Goal: Information Seeking & Learning: Learn about a topic

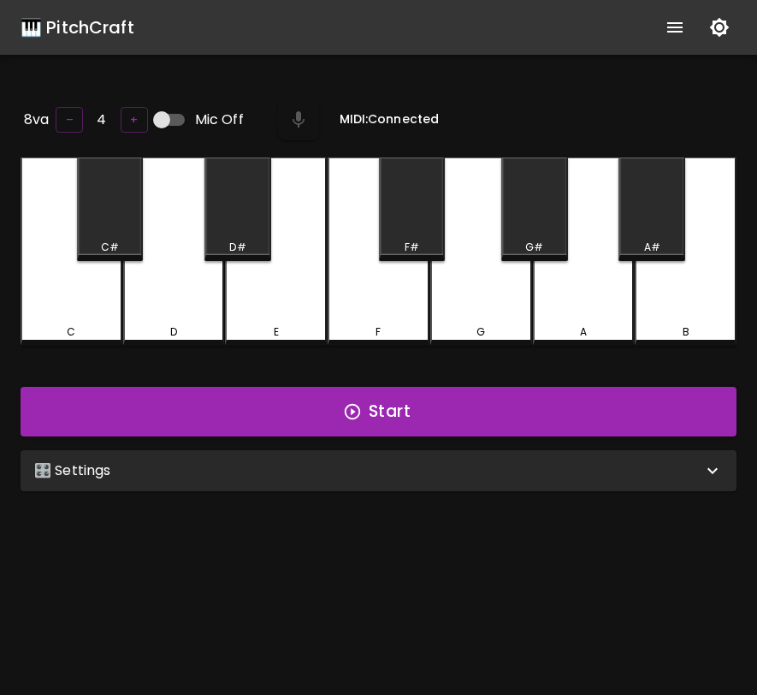
scroll to position [171, 0]
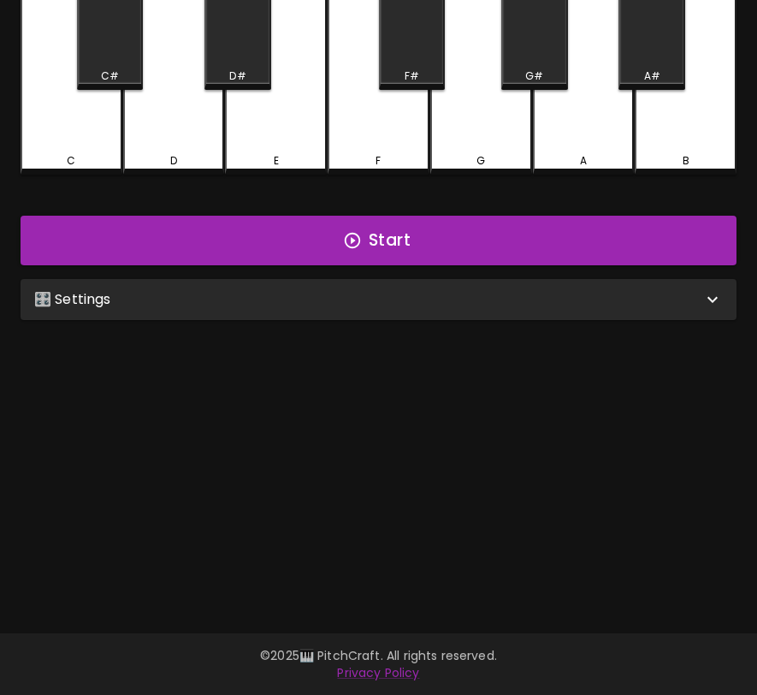
scroll to position [171, 0]
click at [588, 133] on div "A" at bounding box center [584, 80] width 102 height 188
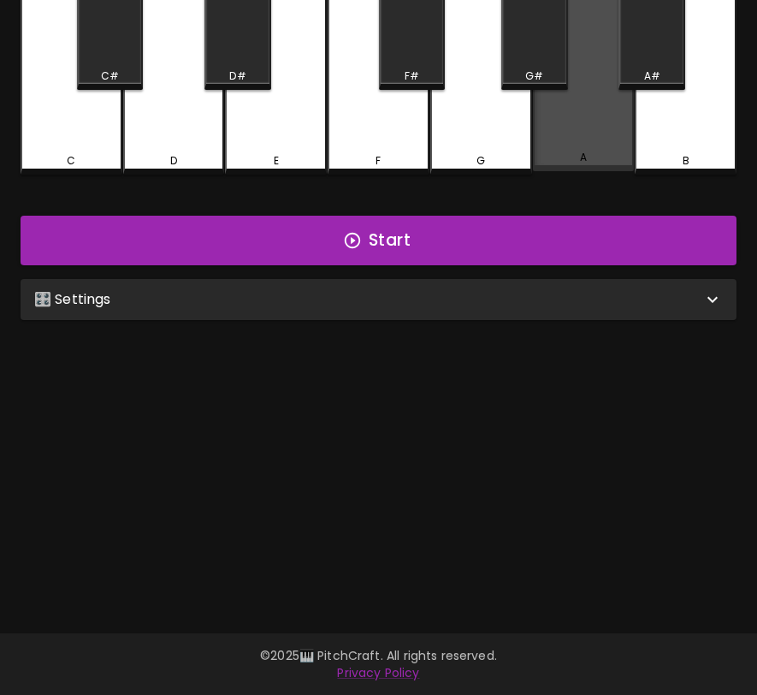
click at [588, 133] on div "A" at bounding box center [584, 78] width 102 height 185
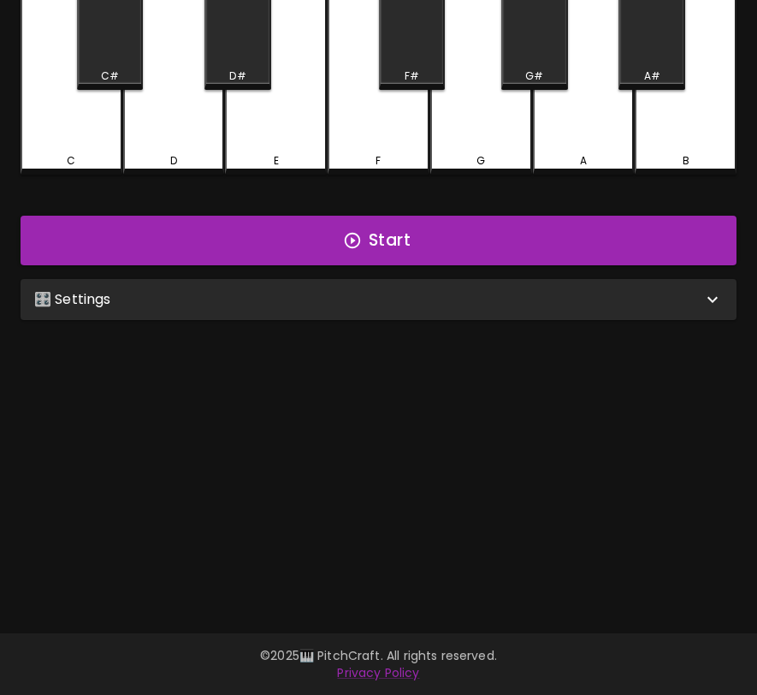
scroll to position [171, 0]
click at [609, 308] on div "🎛️ Settings" at bounding box center [379, 299] width 716 height 41
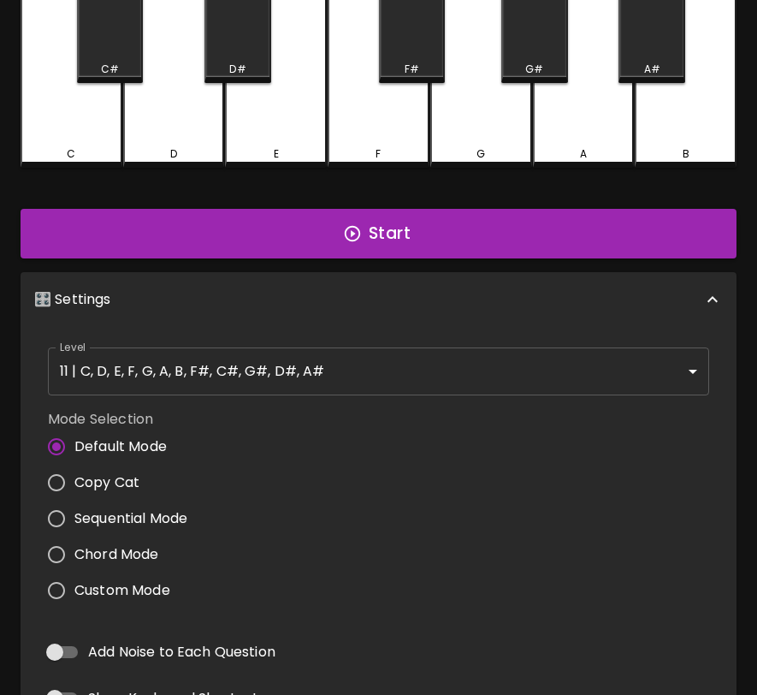
scroll to position [517, 0]
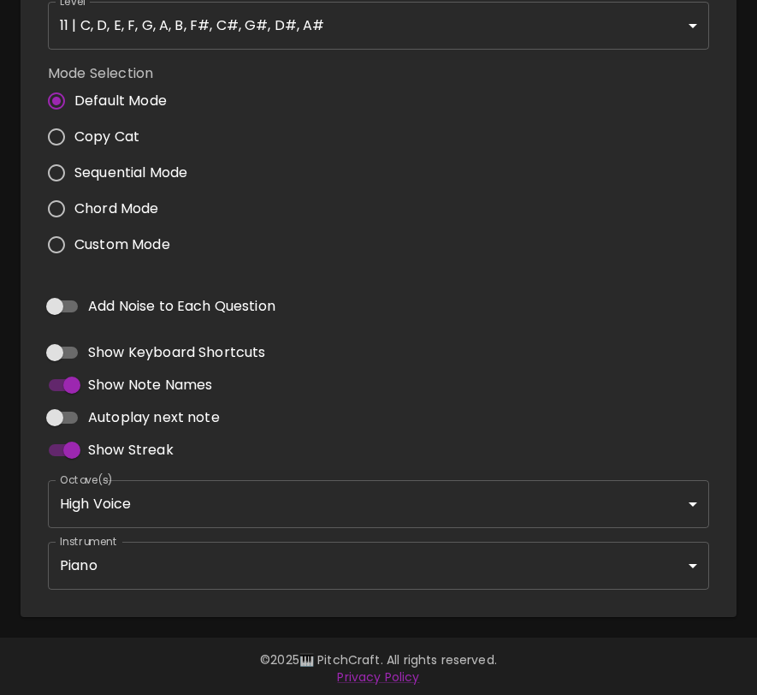
click at [530, 548] on body "🎹 PitchCraft About Badges Wizard Reading Pro Log Out 8va – 4 + Mic Off MIDI: Co…" at bounding box center [378, 90] width 757 height 1215
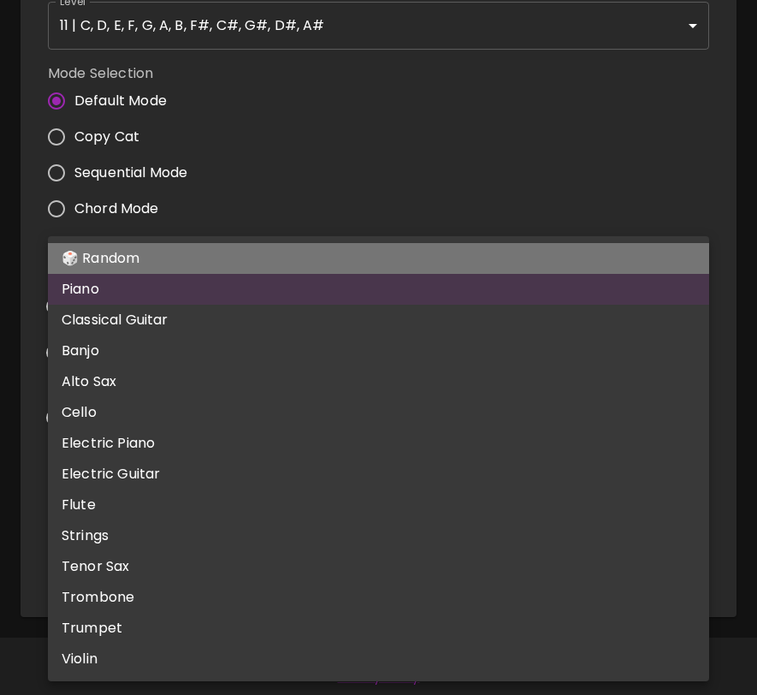
click at [539, 267] on li "🎲 Random" at bounding box center [378, 258] width 661 height 31
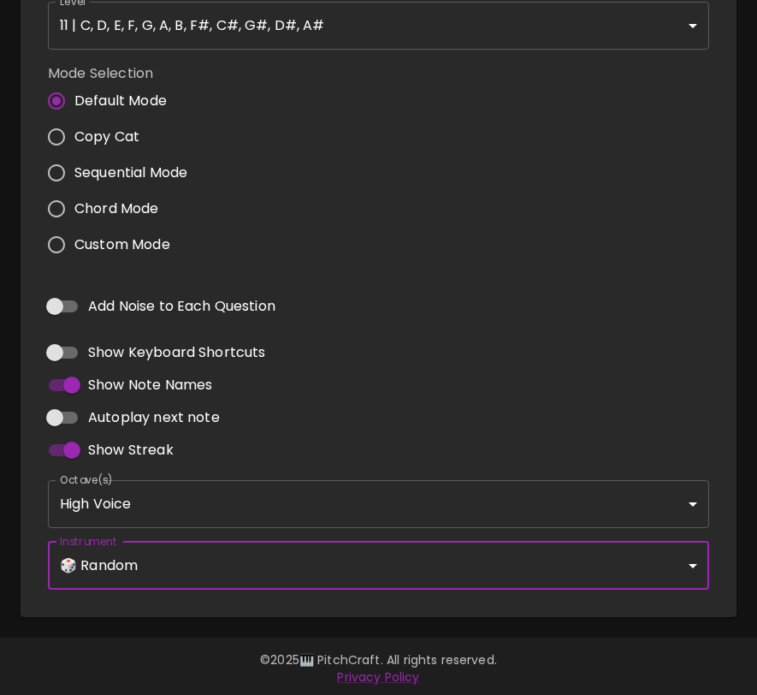
click at [563, 542] on body "🎹 PitchCraft About Badges Wizard Reading Pro Log Out 8va – 4 + Mic Off MIDI: Co…" at bounding box center [378, 90] width 757 height 1215
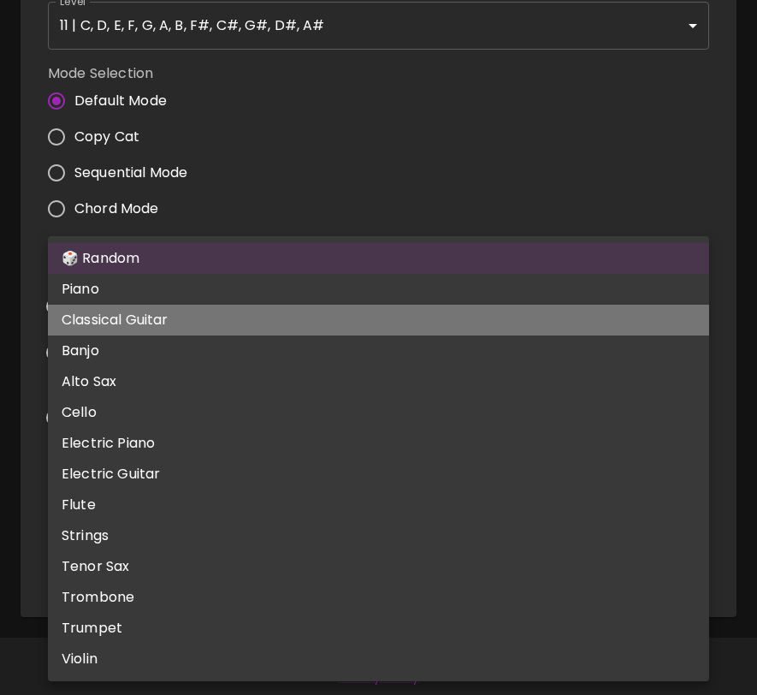
click at [541, 324] on li "Classical Guitar" at bounding box center [378, 320] width 661 height 31
type input "acoustic_guitar_nylon"
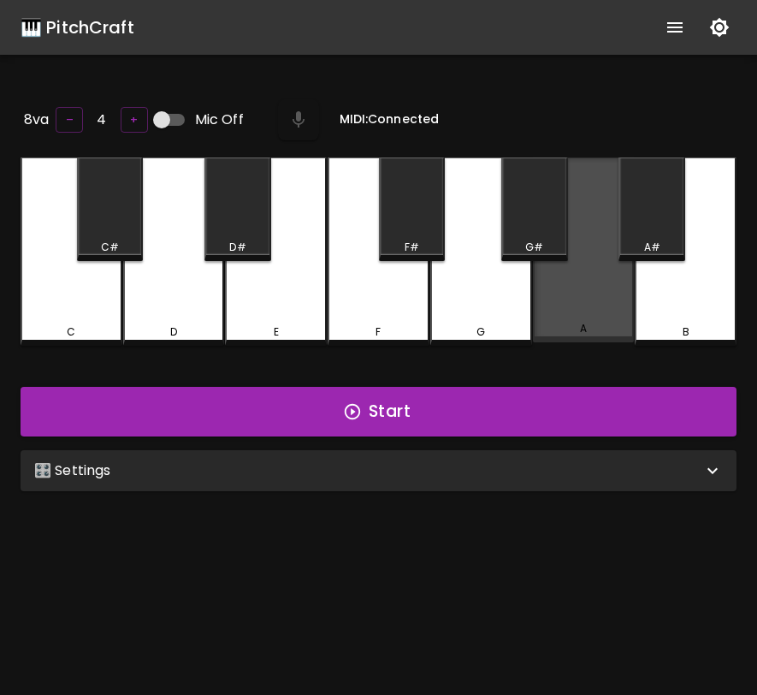
click at [567, 285] on div "A" at bounding box center [584, 249] width 102 height 185
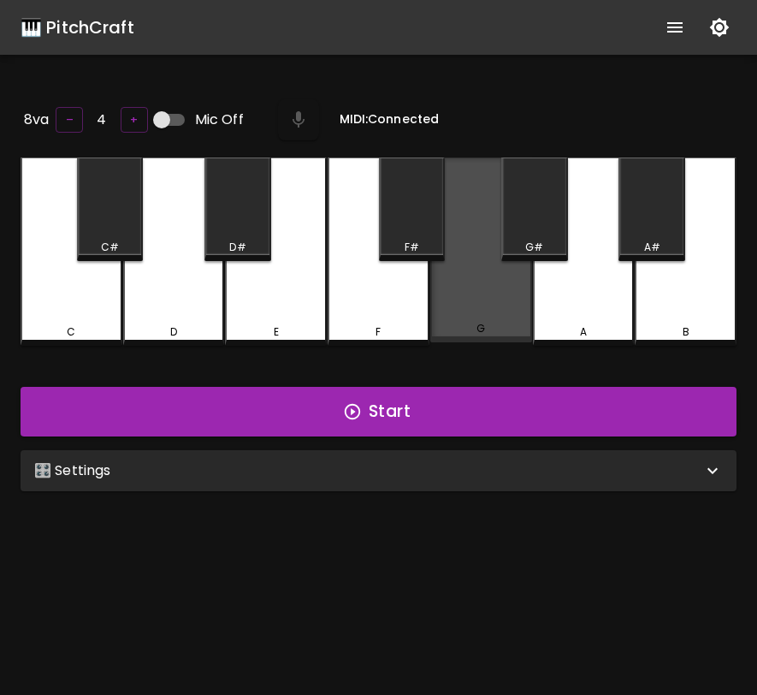
click at [482, 284] on div "G" at bounding box center [481, 249] width 102 height 185
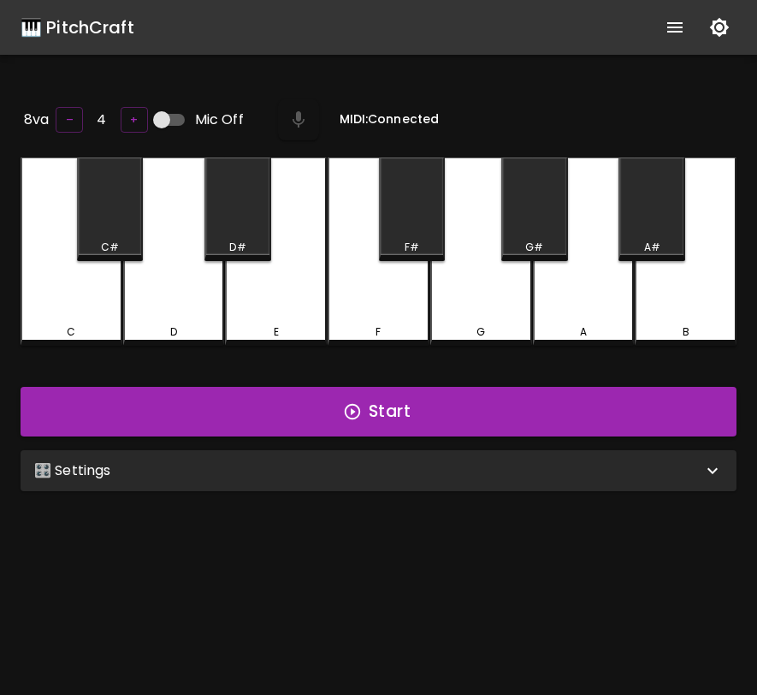
click at [609, 279] on div "A" at bounding box center [584, 251] width 102 height 188
click at [86, 21] on div "🎹 PitchCraft" at bounding box center [78, 27] width 114 height 27
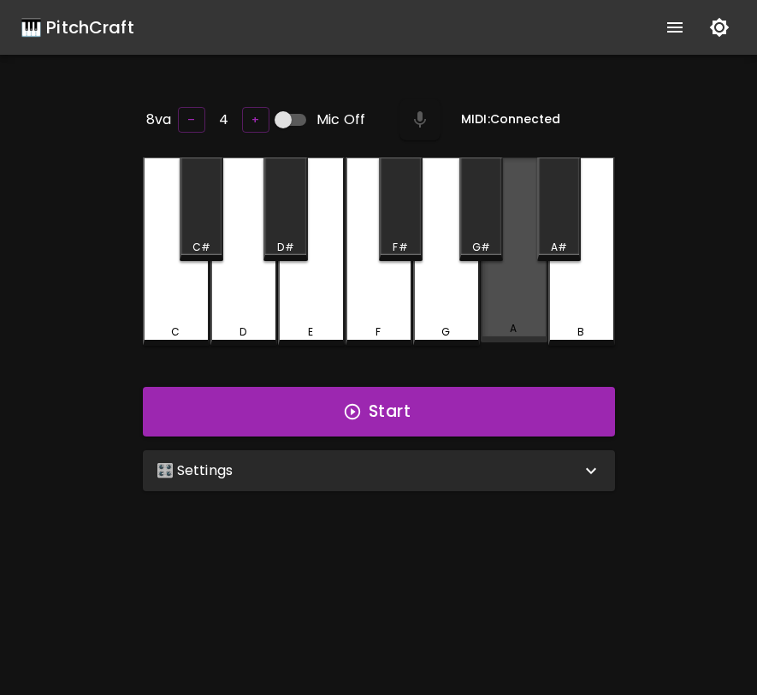
click at [529, 280] on div "A" at bounding box center [514, 249] width 67 height 185
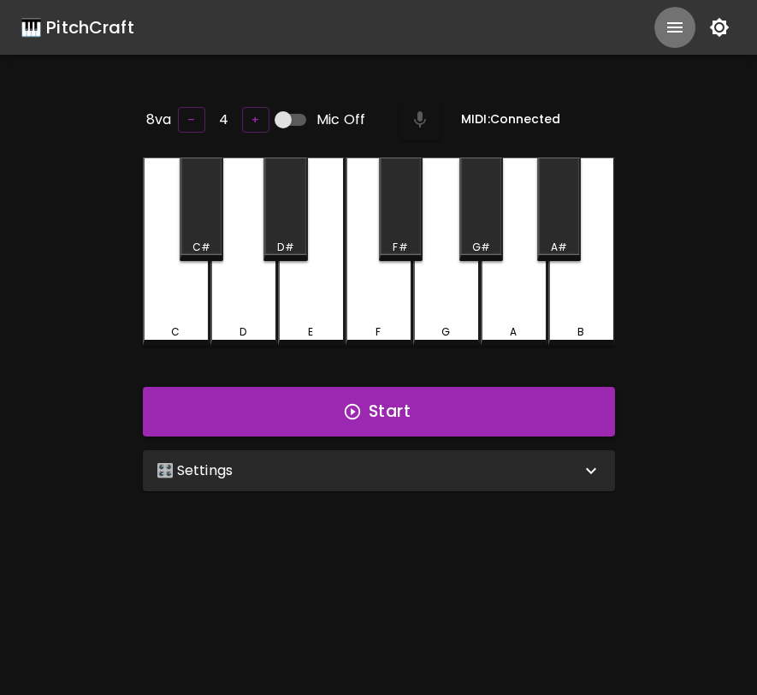
click at [668, 33] on icon "show more" at bounding box center [675, 27] width 21 height 21
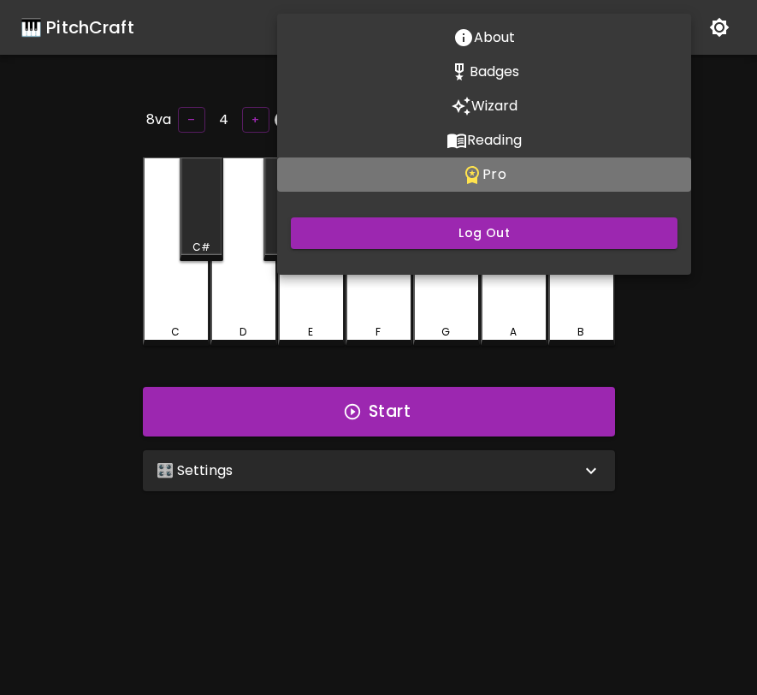
click at [505, 173] on p "Pro" at bounding box center [493, 174] width 23 height 21
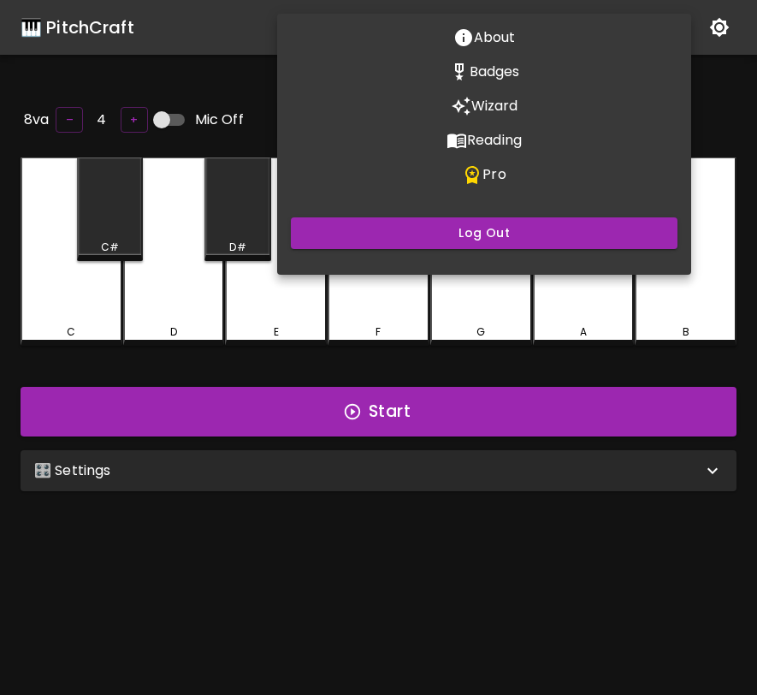
click at [588, 478] on div at bounding box center [378, 347] width 757 height 695
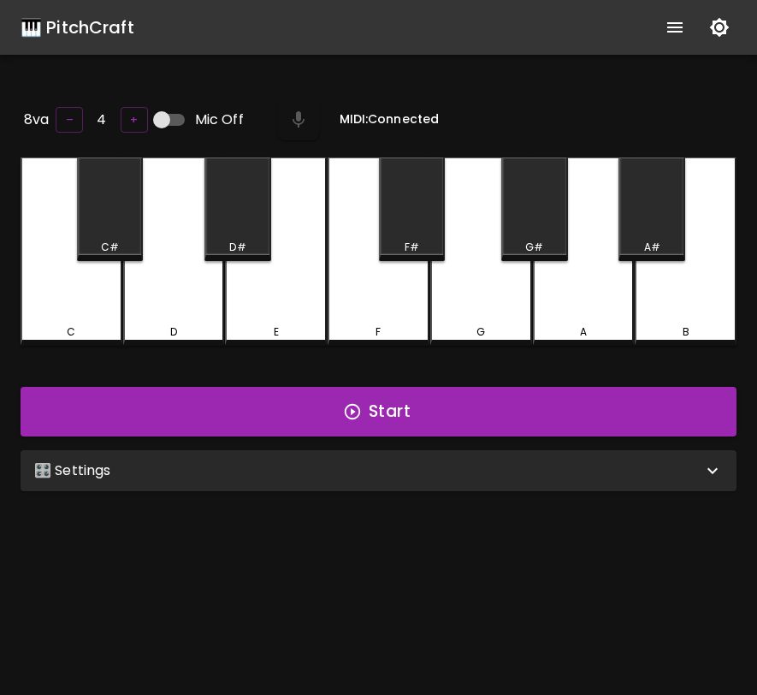
click at [588, 478] on div "🎛️ Settings" at bounding box center [379, 470] width 716 height 41
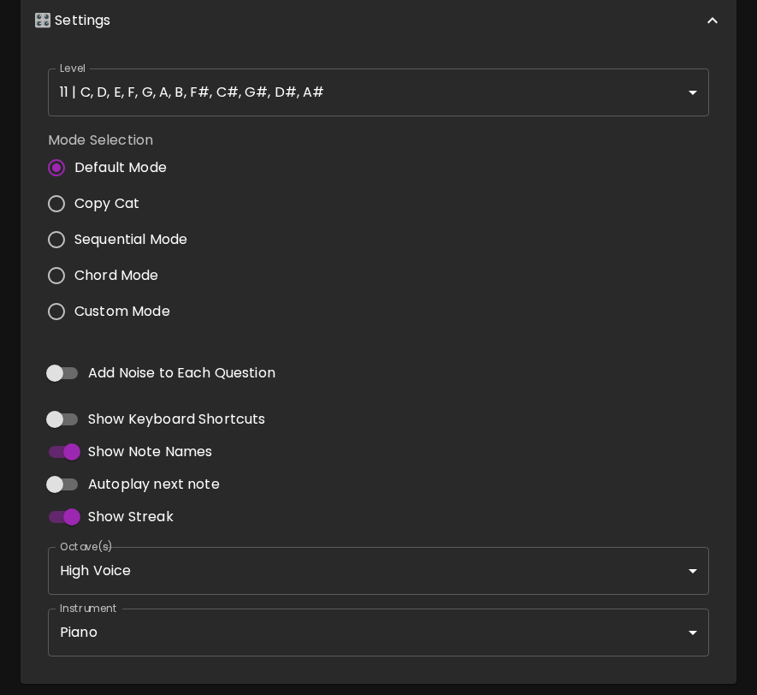
scroll to position [506, 0]
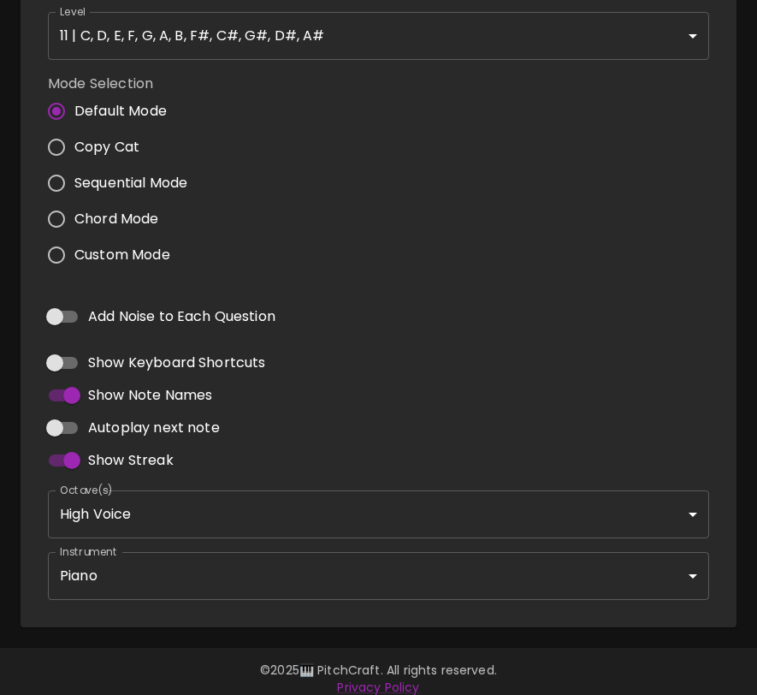
click at [254, 322] on span "Add Noise to Each Question" at bounding box center [181, 316] width 187 height 21
click at [104, 322] on input "Add Noise to Each Question" at bounding box center [55, 316] width 98 height 33
checkbox input "true"
type input "flute"
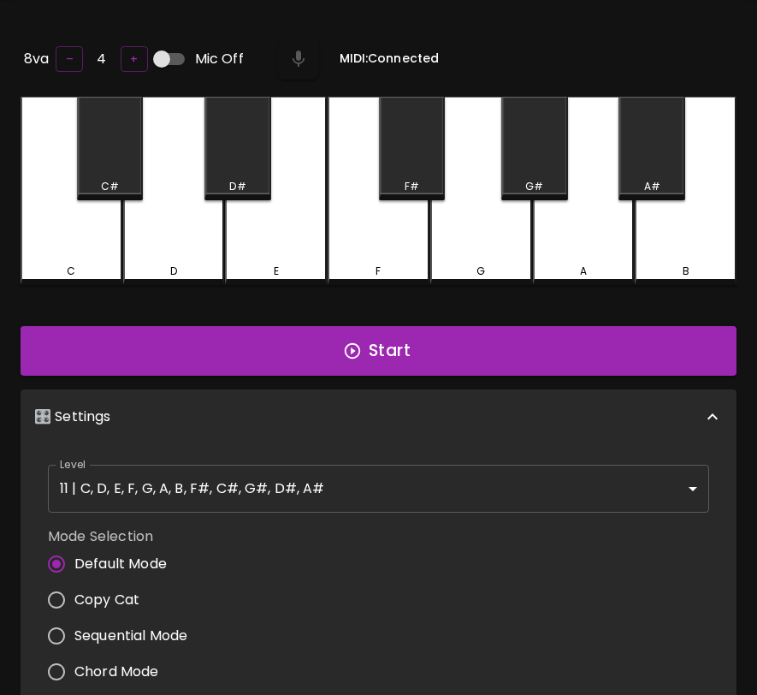
scroll to position [0, 0]
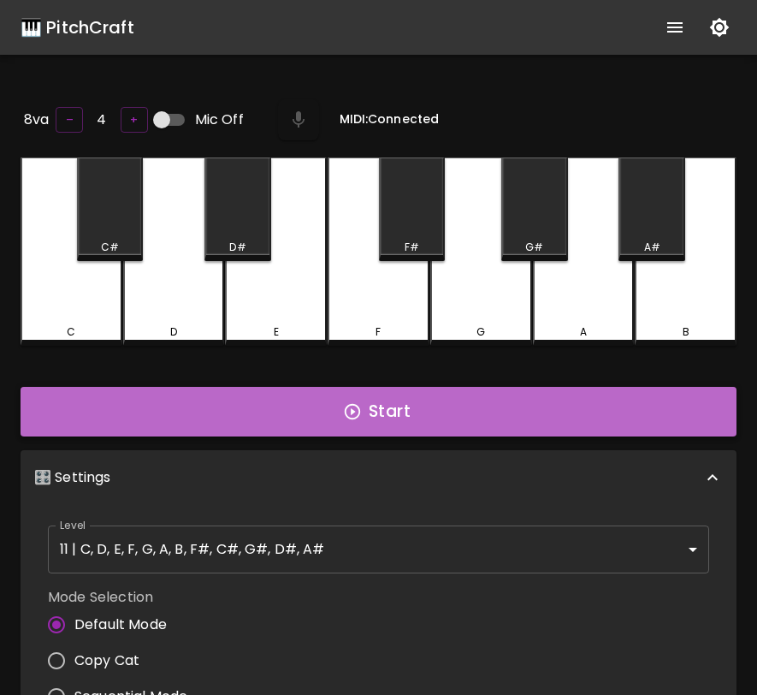
click at [544, 404] on button "Start" at bounding box center [379, 412] width 716 height 50
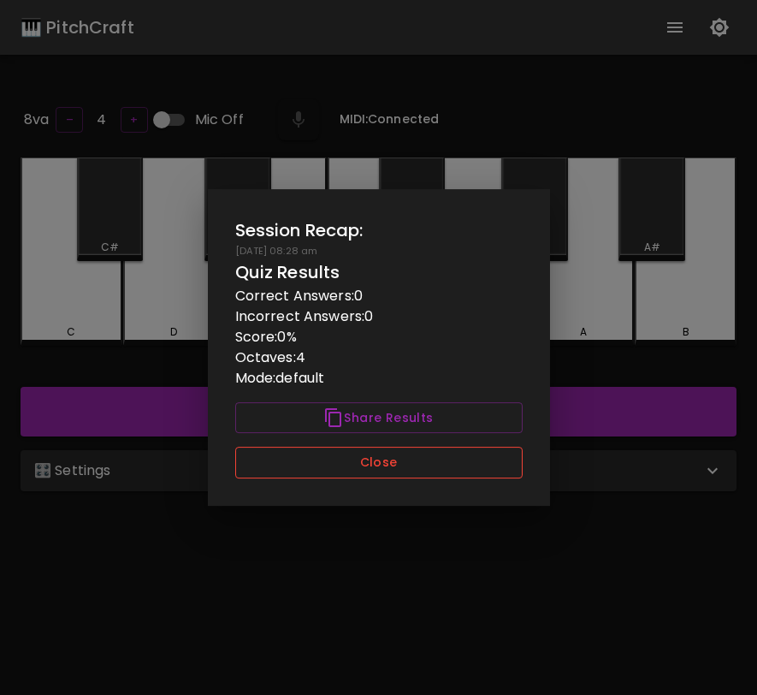
click at [487, 461] on button "Close" at bounding box center [378, 463] width 287 height 32
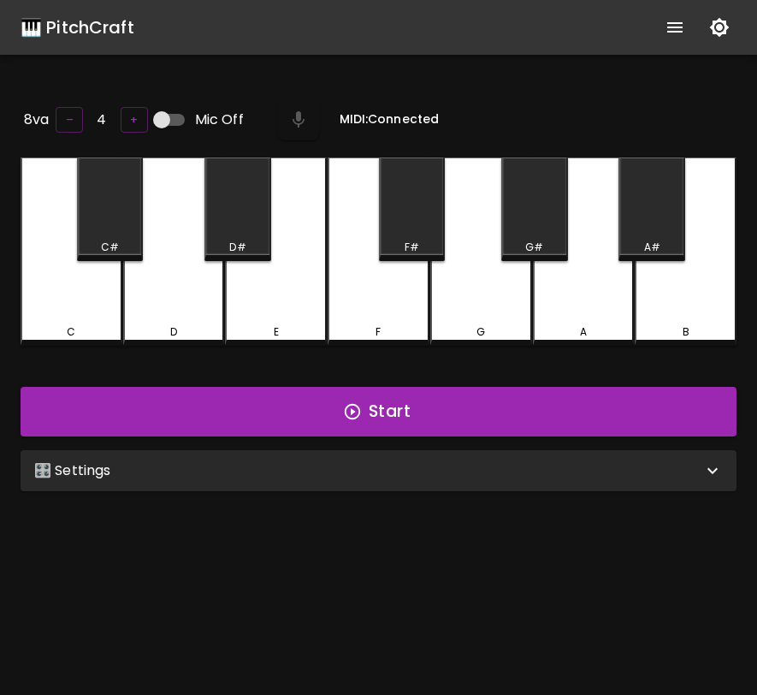
click at [603, 305] on div "A" at bounding box center [584, 251] width 102 height 188
click at [545, 464] on div "🎛️ Settings" at bounding box center [368, 470] width 668 height 21
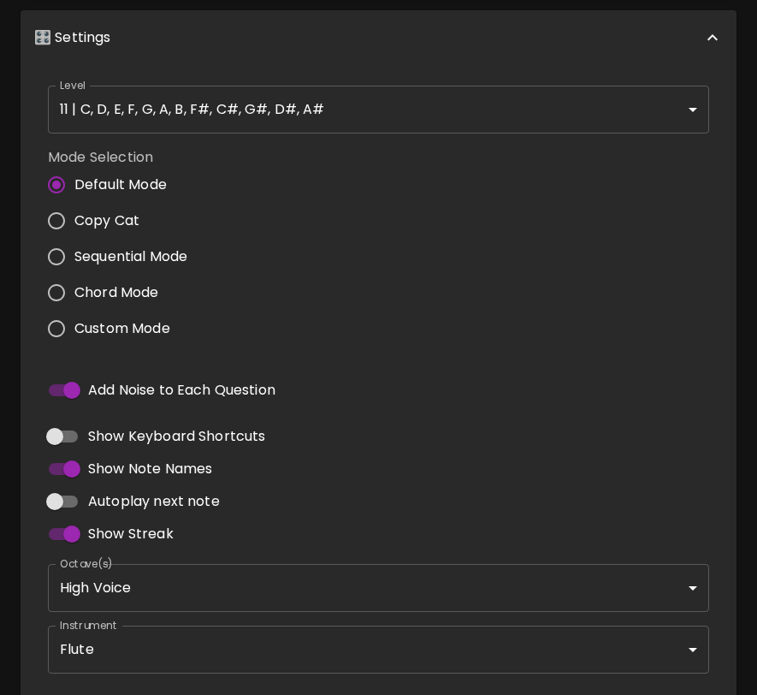
scroll to position [517, 0]
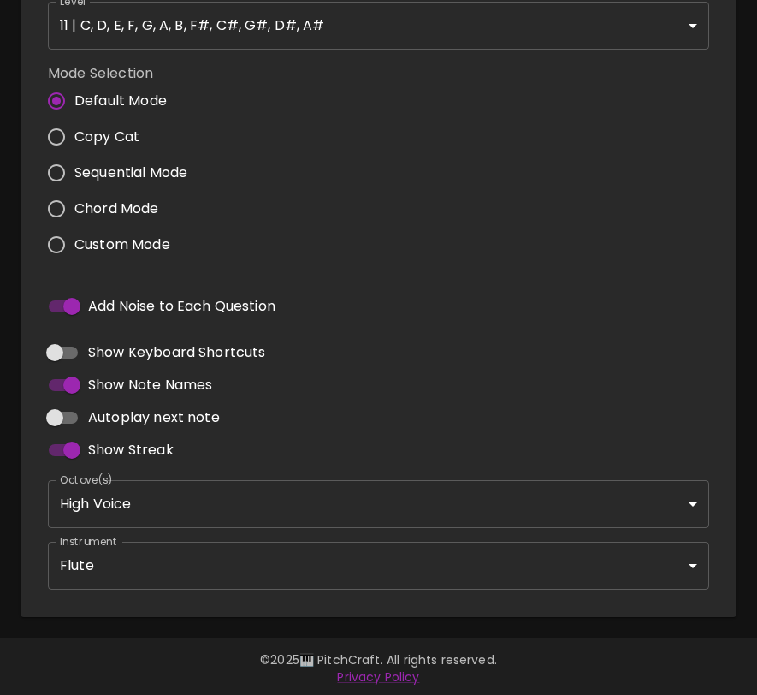
click at [258, 503] on body "🎹 PitchCraft About Badges Wizard Reading Pro Log Out 8va – 4 + Mic Off MIDI: Co…" at bounding box center [378, 90] width 757 height 1215
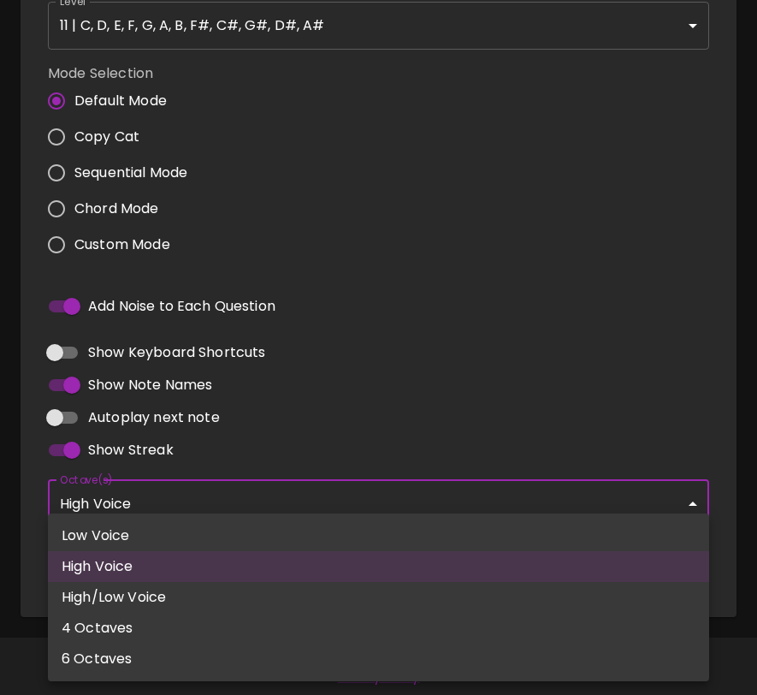
click at [340, 366] on div at bounding box center [378, 347] width 757 height 695
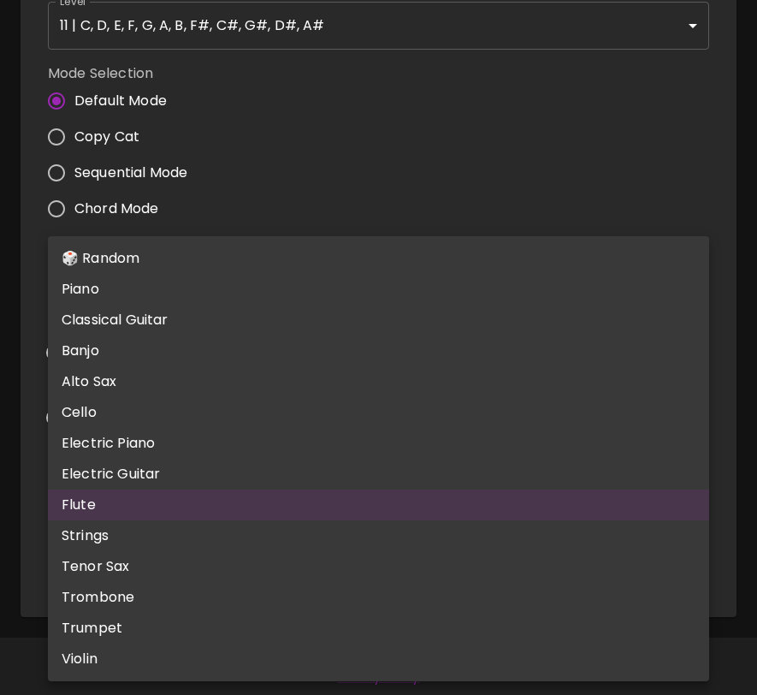
click at [295, 558] on body "🎹 PitchCraft About Badges Wizard Reading Pro Log Out 8va – 4 + Mic Off MIDI: Co…" at bounding box center [378, 90] width 757 height 1215
click at [346, 287] on li "Piano" at bounding box center [378, 289] width 661 height 31
type input "acoustic_grand_piano"
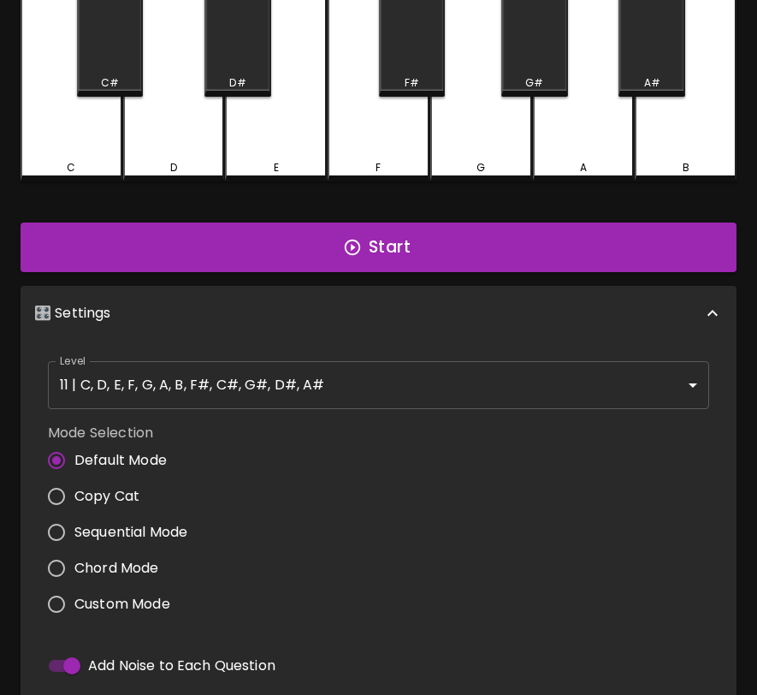
scroll to position [0, 0]
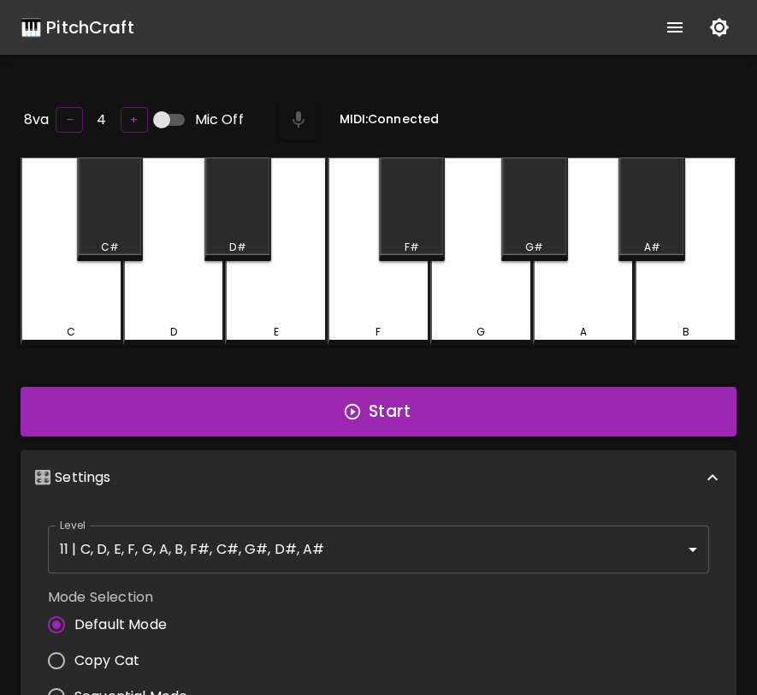
click at [547, 302] on div "A" at bounding box center [584, 251] width 102 height 188
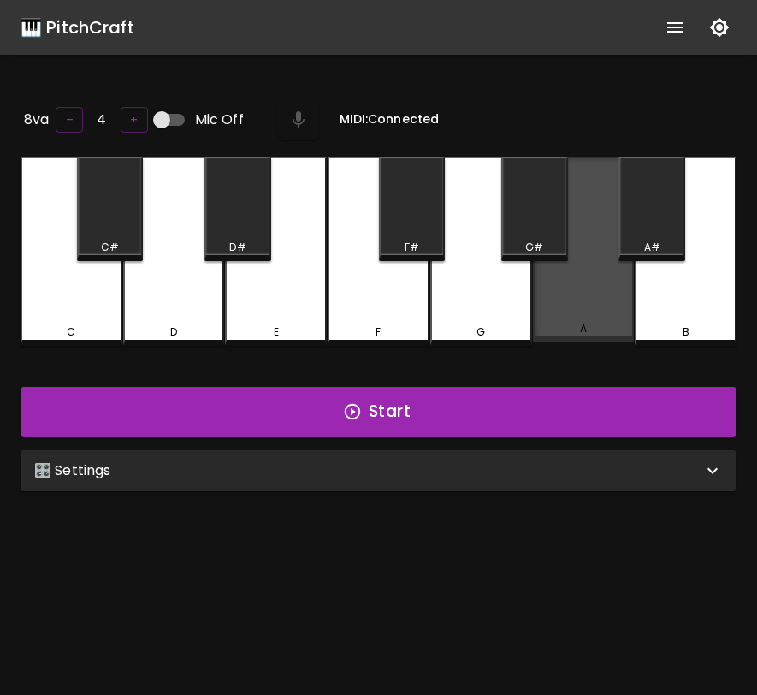
drag, startPoint x: 0, startPoint y: 0, endPoint x: 613, endPoint y: 310, distance: 687.0
click at [613, 310] on div "A" at bounding box center [584, 249] width 102 height 185
click at [612, 311] on div "A" at bounding box center [584, 249] width 102 height 185
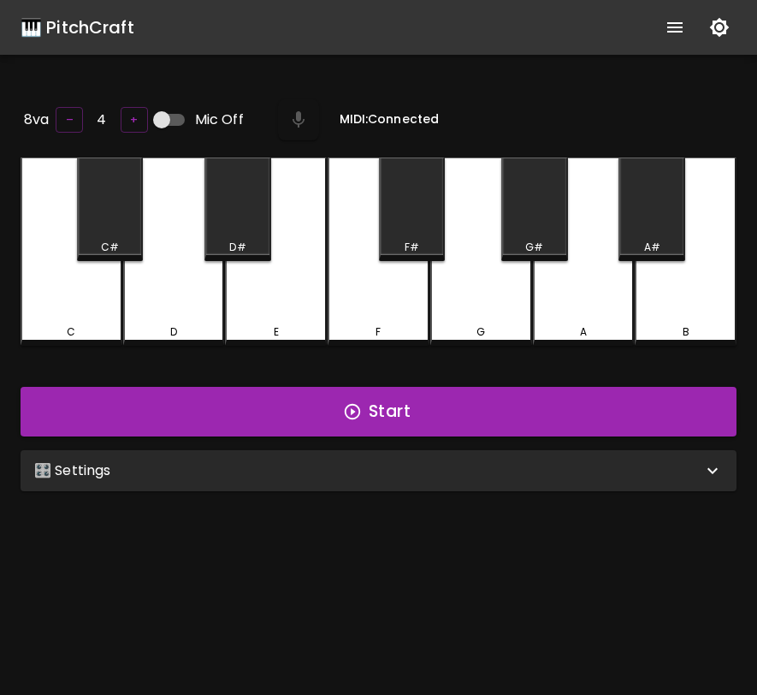
click at [608, 311] on div "A" at bounding box center [584, 251] width 102 height 188
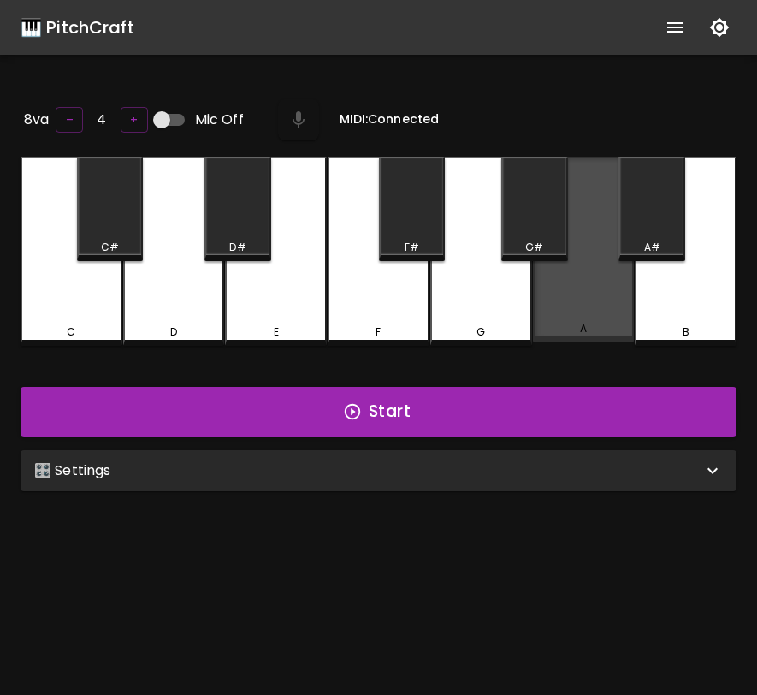
click at [608, 311] on div "A" at bounding box center [584, 249] width 102 height 185
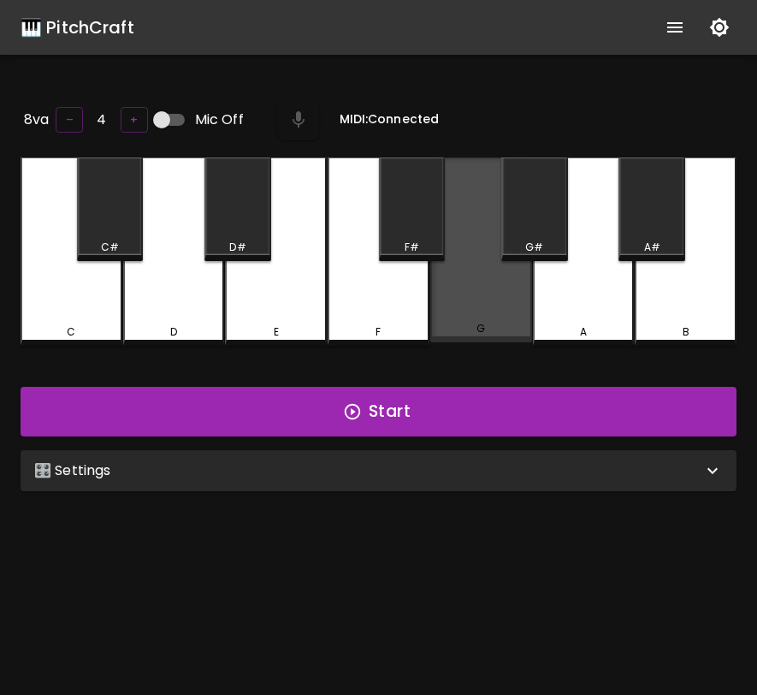
click at [500, 304] on div "G" at bounding box center [481, 249] width 102 height 185
click at [501, 304] on div "G" at bounding box center [481, 249] width 102 height 185
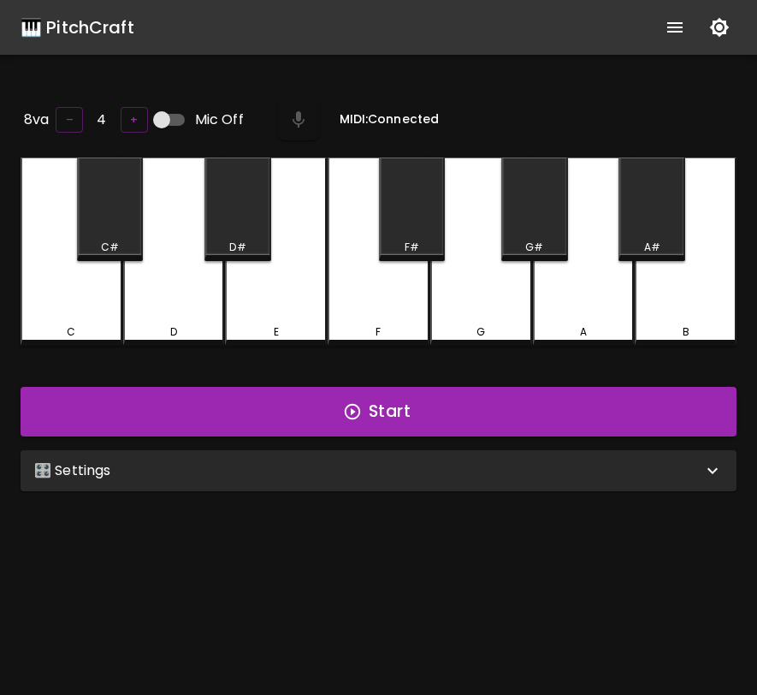
click at [470, 450] on div "🎛️ Settings" at bounding box center [379, 470] width 716 height 41
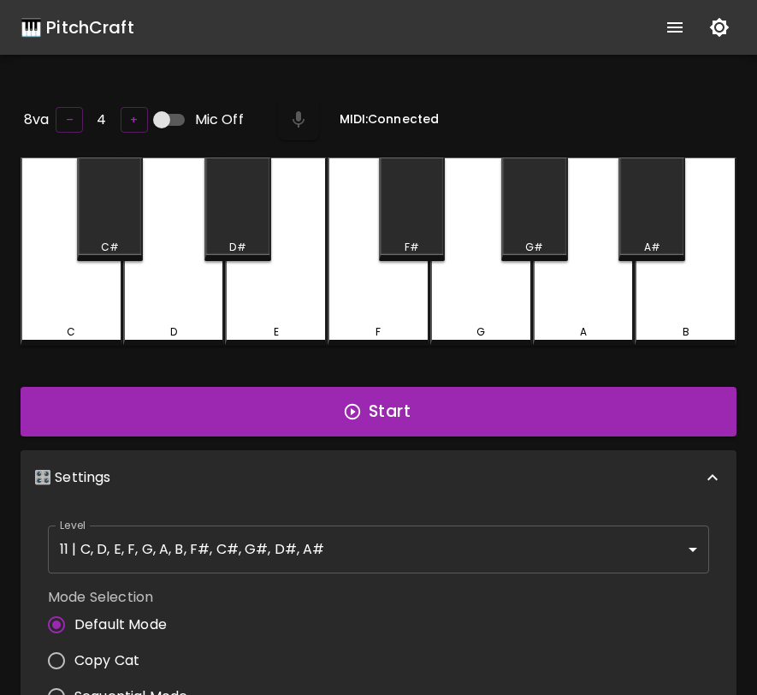
scroll to position [7, 0]
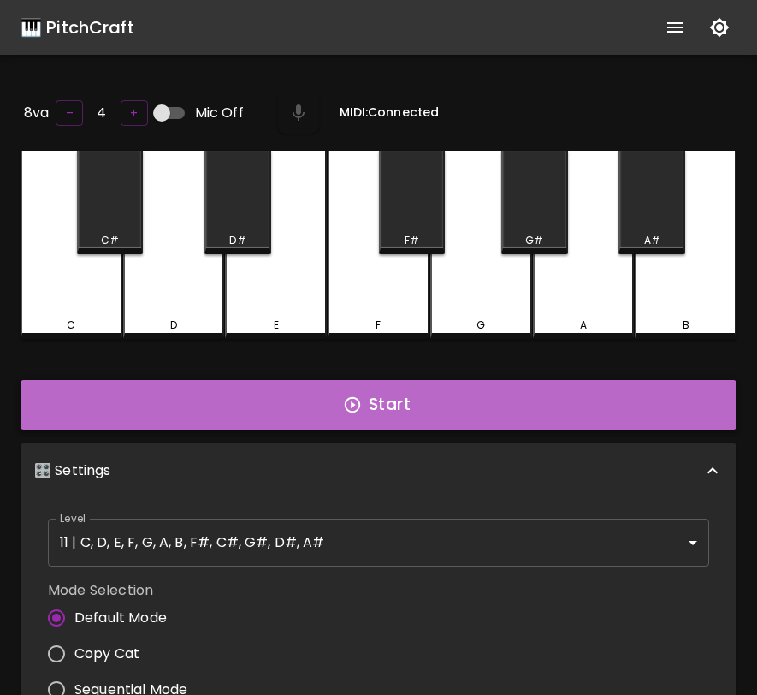
click at [460, 403] on button "Start" at bounding box center [379, 405] width 716 height 50
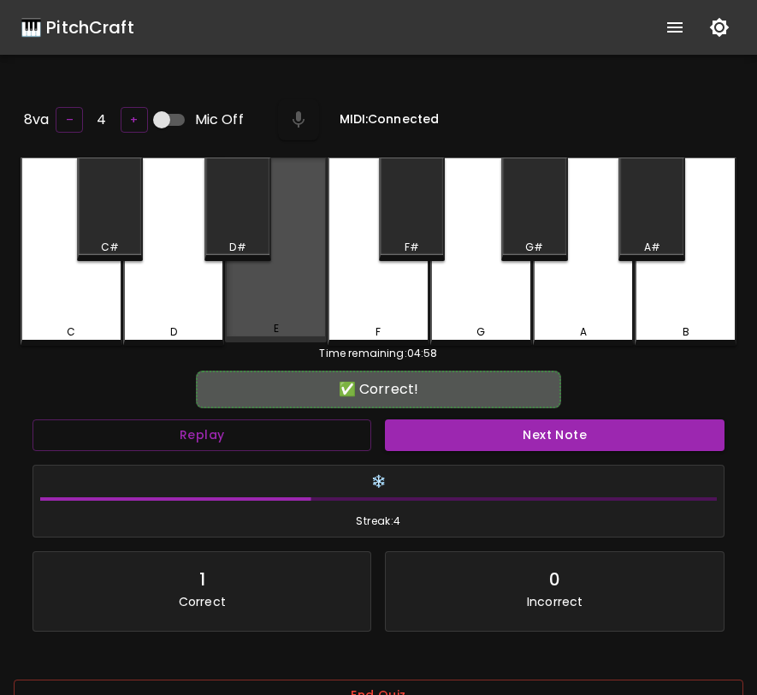
click at [287, 314] on div "E" at bounding box center [276, 249] width 102 height 185
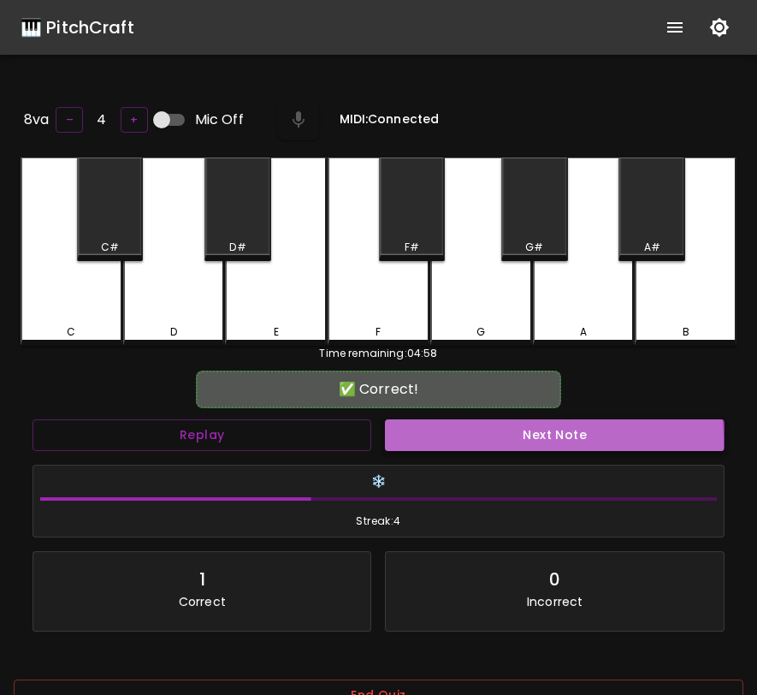
click at [409, 438] on button "Next Note" at bounding box center [554, 435] width 339 height 32
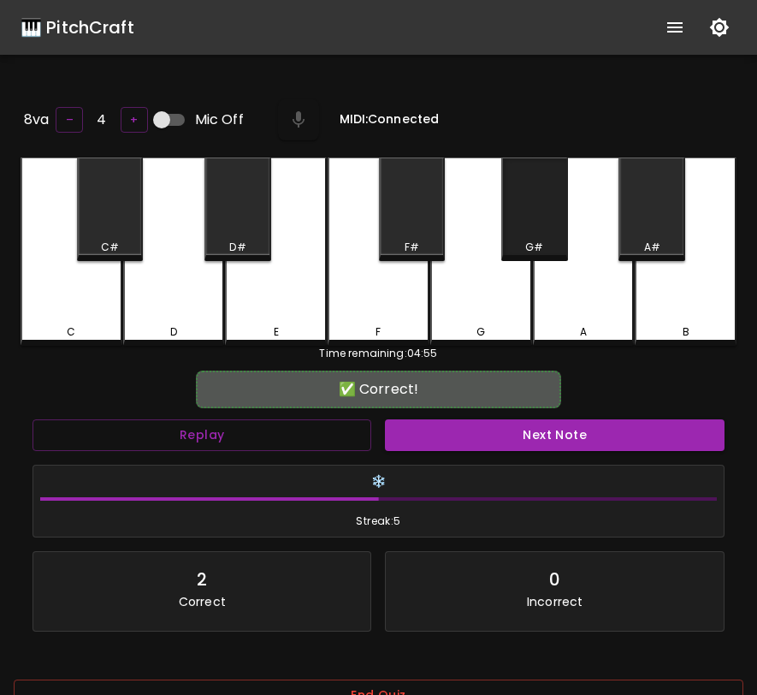
click at [516, 228] on div "G#" at bounding box center [534, 209] width 67 height 104
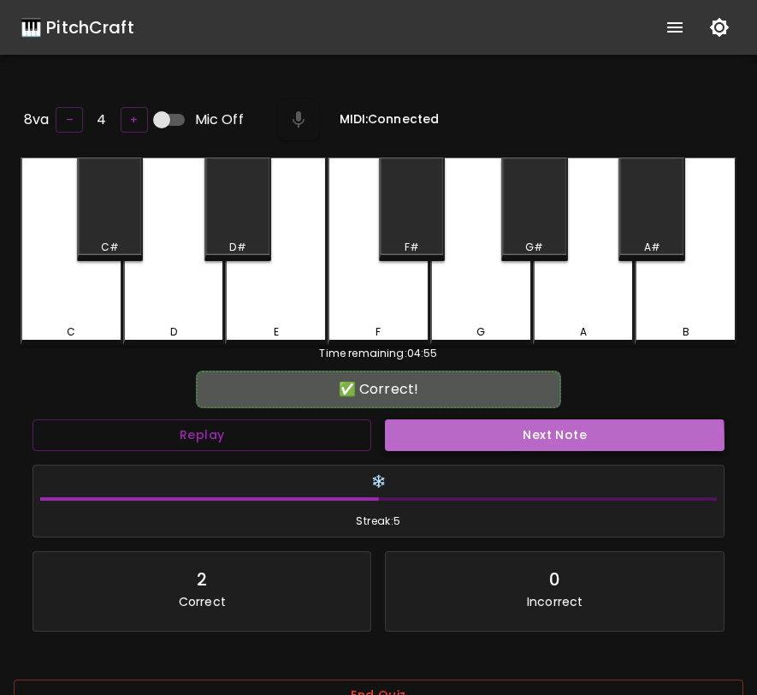
click at [425, 446] on button "Next Note" at bounding box center [554, 435] width 339 height 32
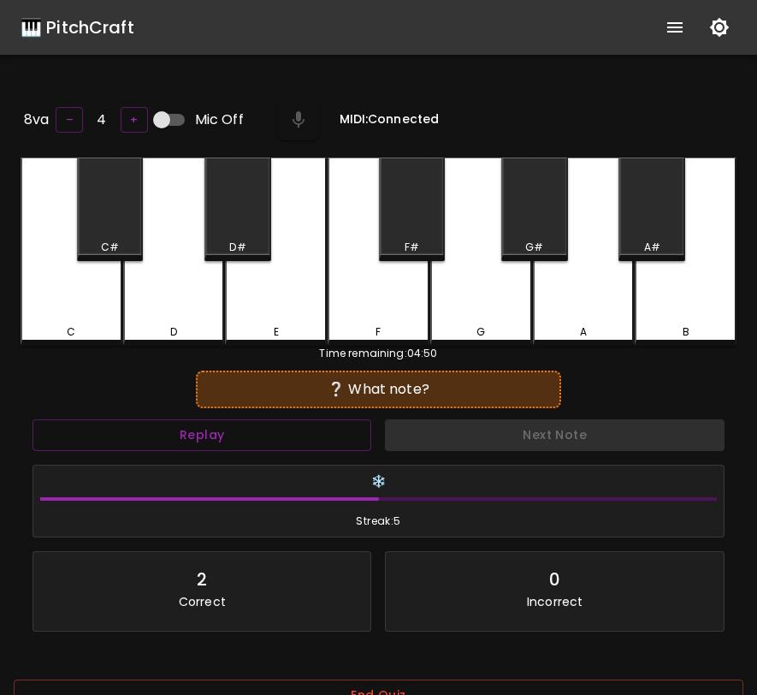
click at [405, 204] on div "F#" at bounding box center [412, 209] width 67 height 104
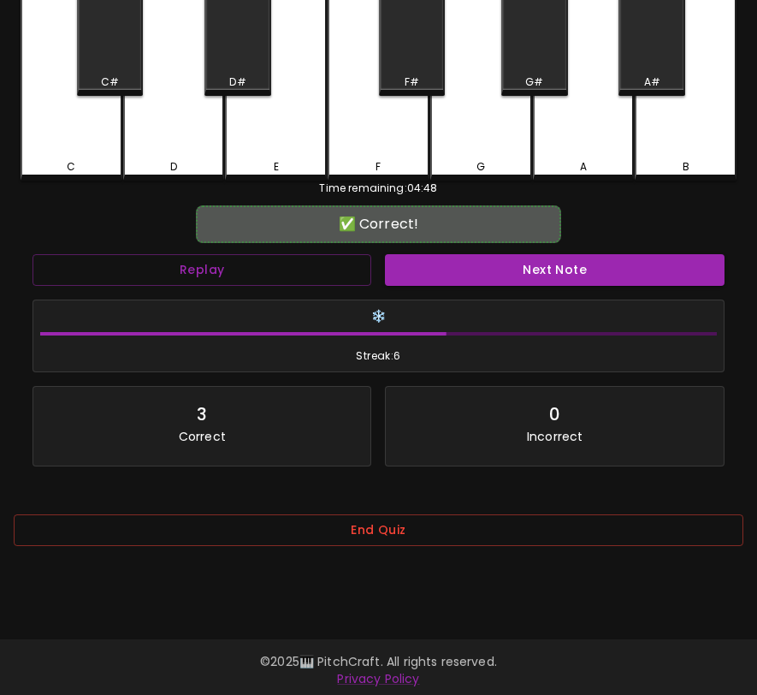
scroll to position [171, 0]
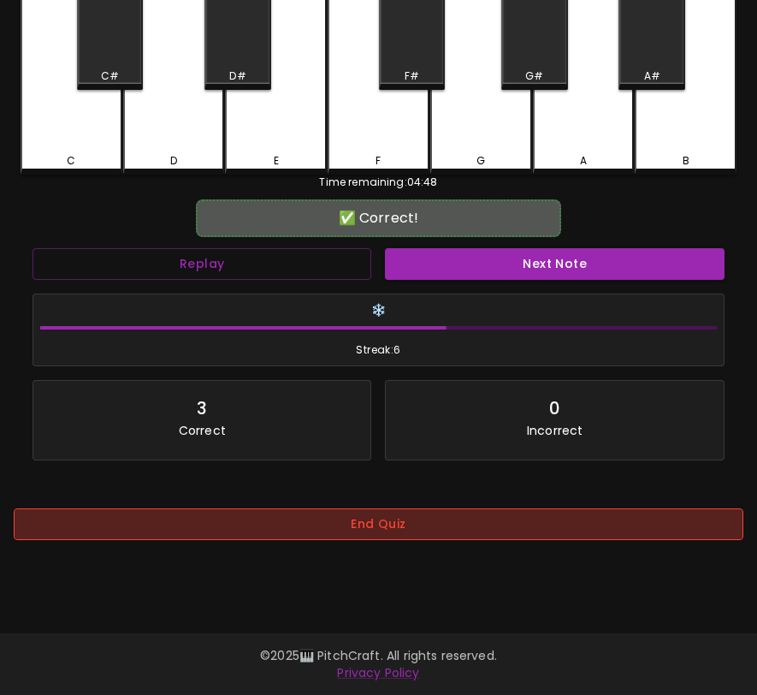
click at [405, 540] on button "End Quiz" at bounding box center [379, 524] width 730 height 32
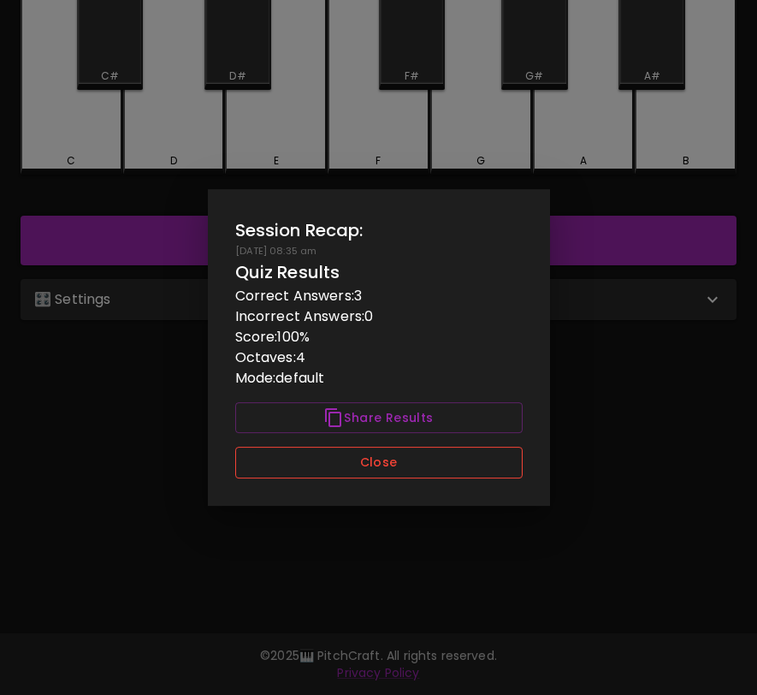
click at [417, 463] on button "Close" at bounding box center [378, 463] width 287 height 32
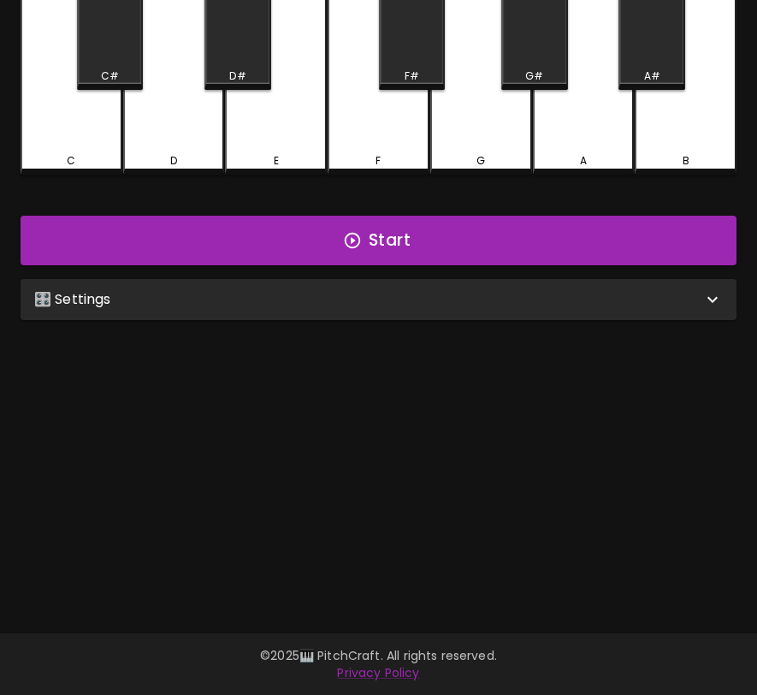
scroll to position [0, 0]
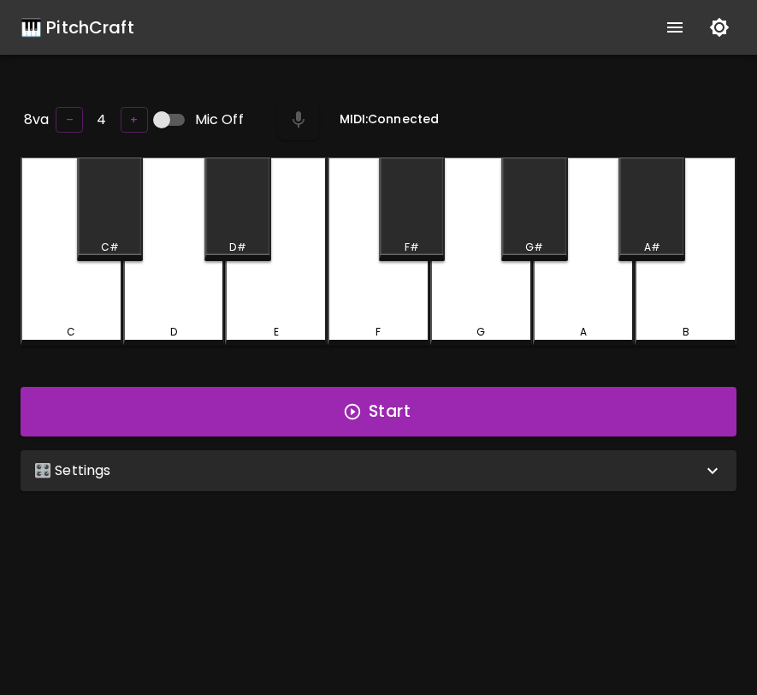
click at [96, 15] on div "🎹 PitchCraft" at bounding box center [78, 27] width 114 height 27
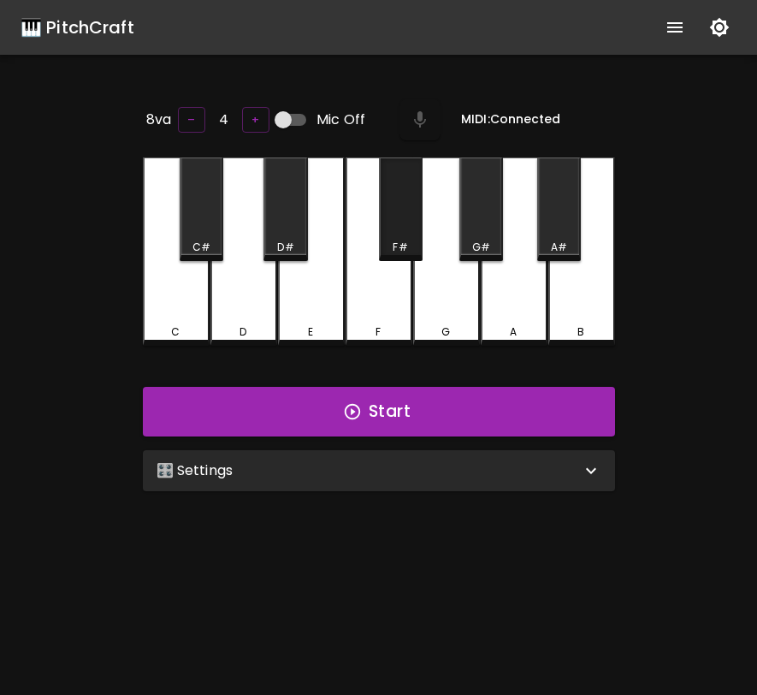
click at [416, 216] on div "F#" at bounding box center [401, 209] width 44 height 104
click at [410, 213] on div "F#" at bounding box center [401, 209] width 44 height 104
click at [670, 29] on icon "show more" at bounding box center [675, 27] width 21 height 21
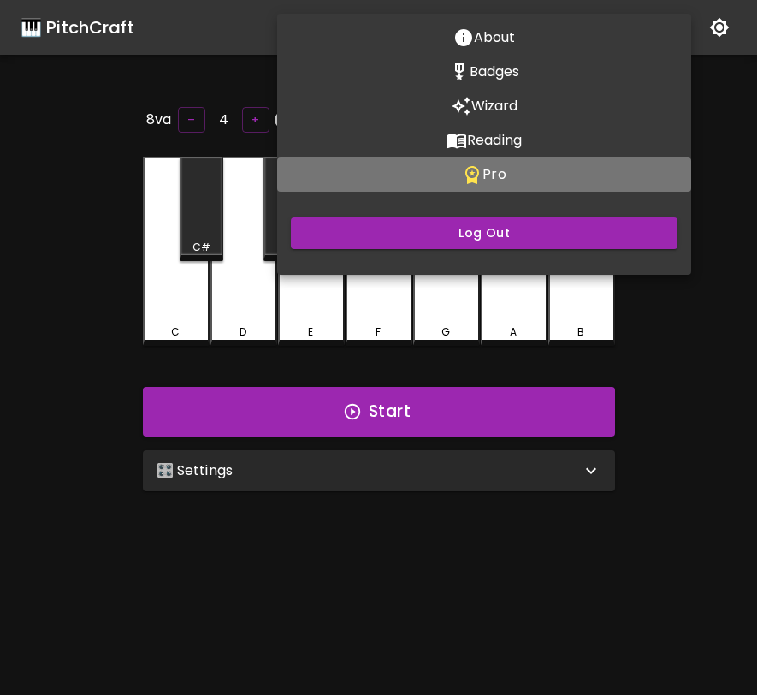
click at [490, 177] on p "Pro" at bounding box center [493, 174] width 23 height 21
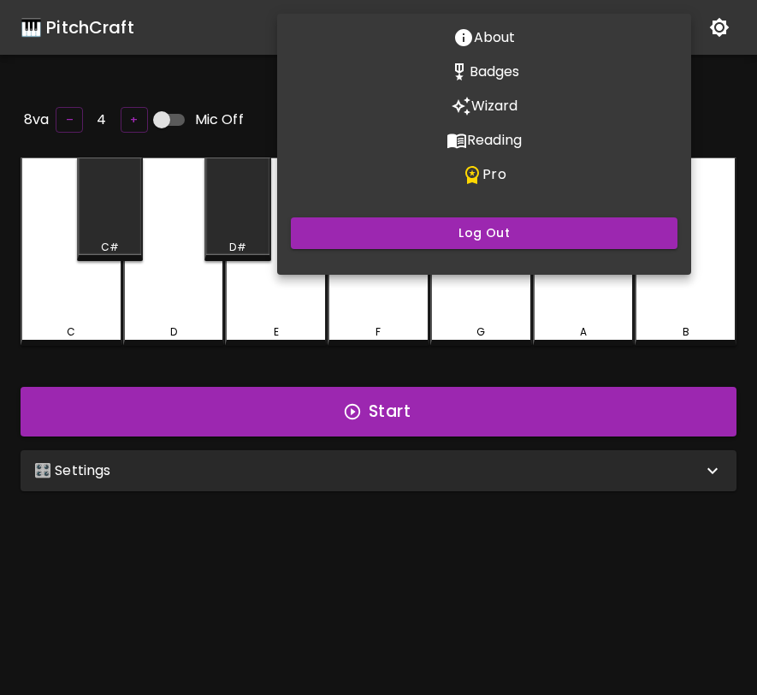
click at [470, 336] on div at bounding box center [378, 347] width 757 height 695
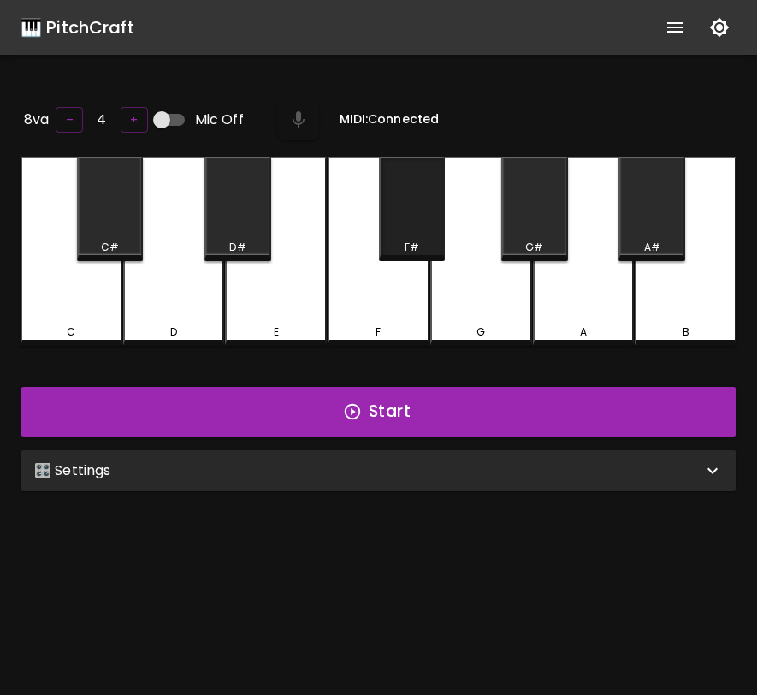
click at [396, 209] on div "F#" at bounding box center [412, 209] width 67 height 104
click at [422, 230] on div "F#" at bounding box center [412, 209] width 67 height 104
click at [113, 35] on div "🎹 PitchCraft" at bounding box center [78, 27] width 114 height 27
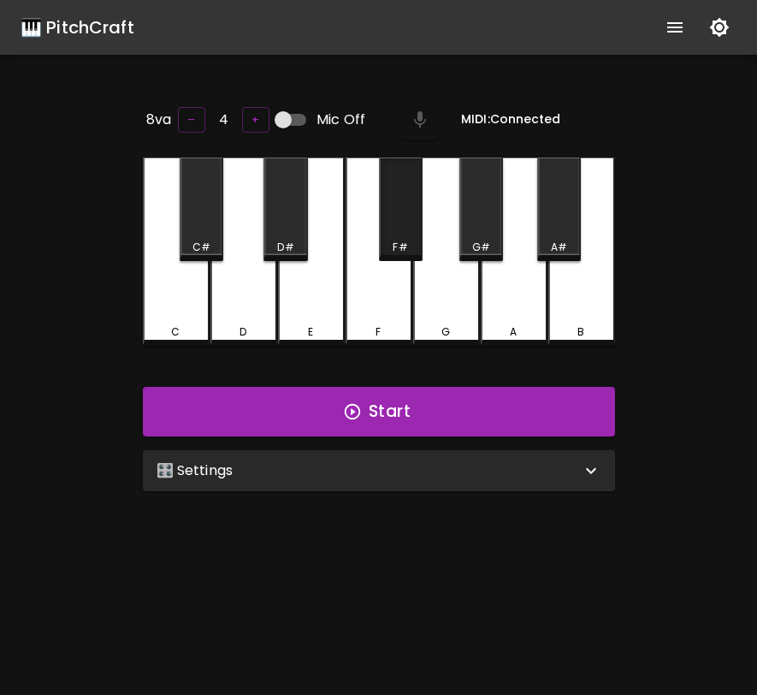
click at [413, 195] on div "F#" at bounding box center [401, 209] width 44 height 104
click at [415, 195] on div "F#" at bounding box center [401, 209] width 44 height 104
click at [680, 36] on icon "show more" at bounding box center [675, 27] width 21 height 21
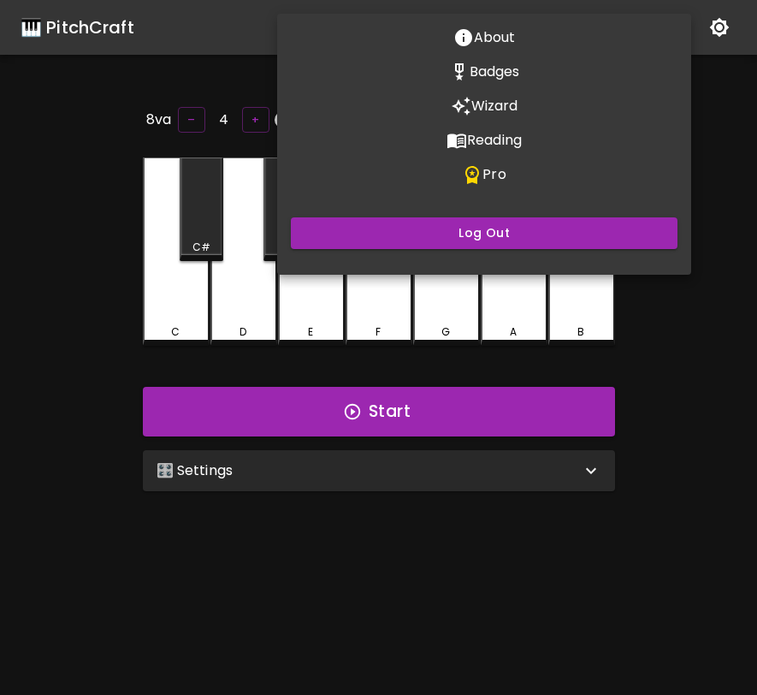
click at [492, 180] on p "Pro" at bounding box center [493, 174] width 23 height 21
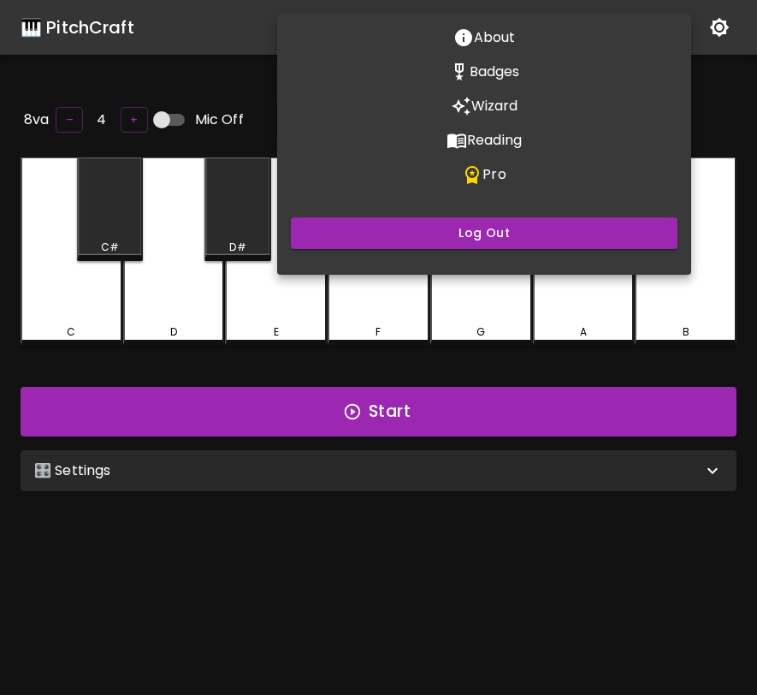
click at [458, 362] on div at bounding box center [378, 347] width 757 height 695
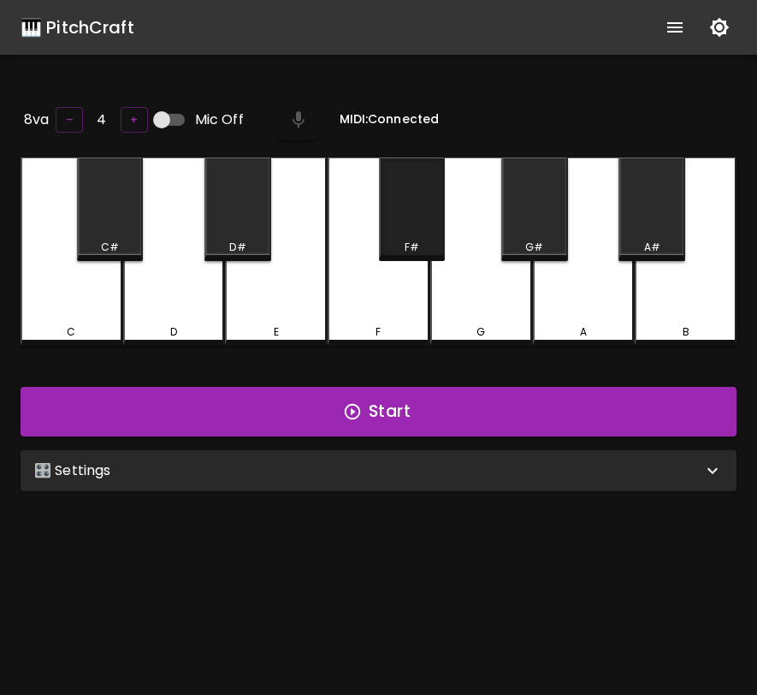
click at [429, 198] on div "F#" at bounding box center [412, 209] width 67 height 104
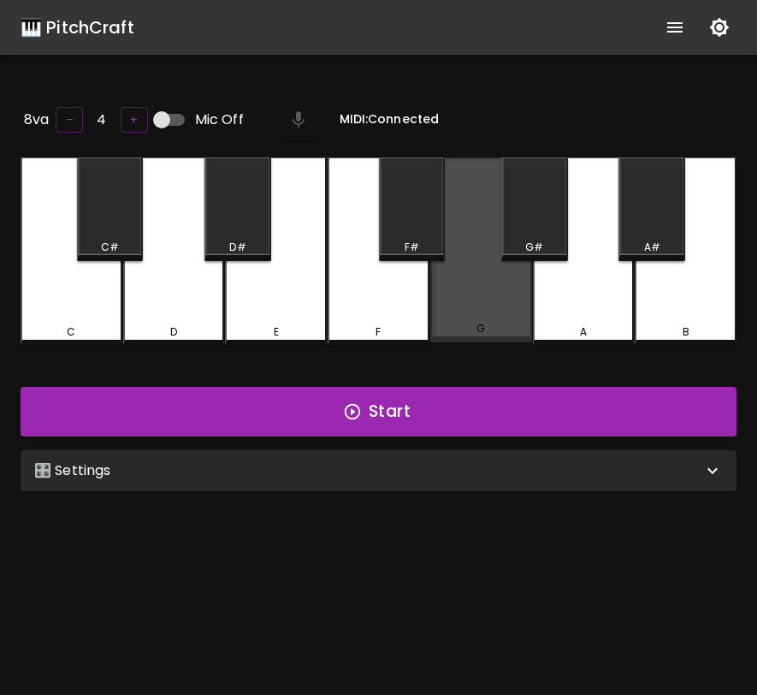
click at [493, 275] on div "G" at bounding box center [481, 249] width 102 height 185
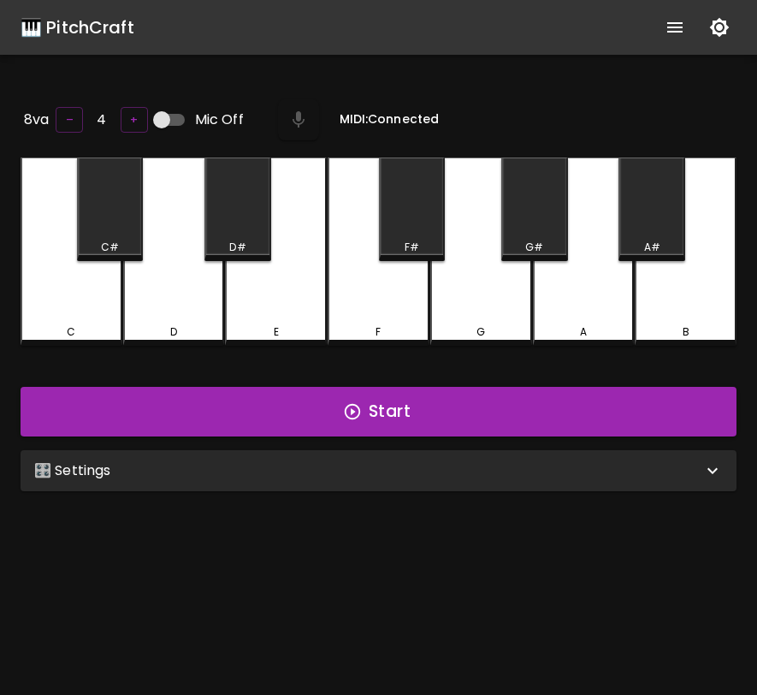
click at [108, 25] on div "🎹 PitchCraft" at bounding box center [78, 27] width 114 height 27
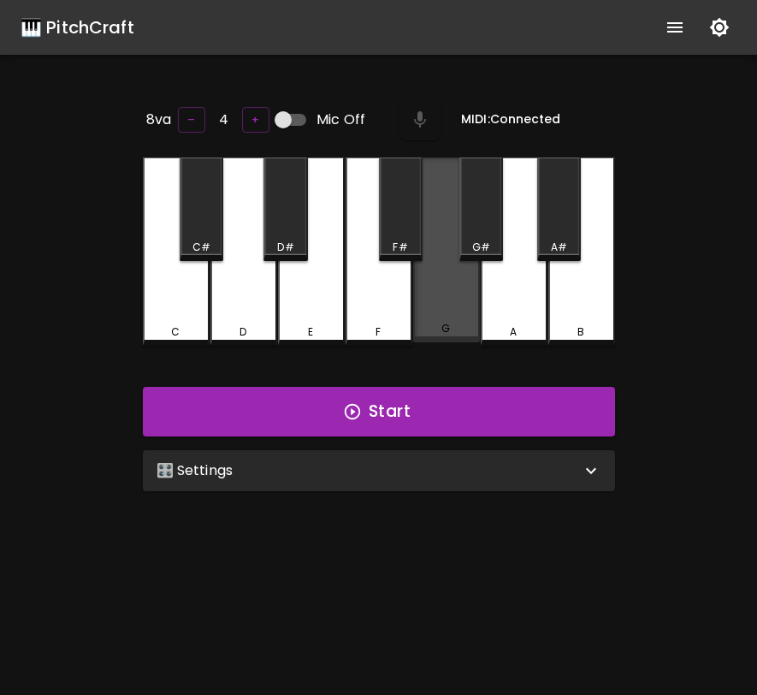
click at [454, 295] on div "G" at bounding box center [446, 249] width 67 height 185
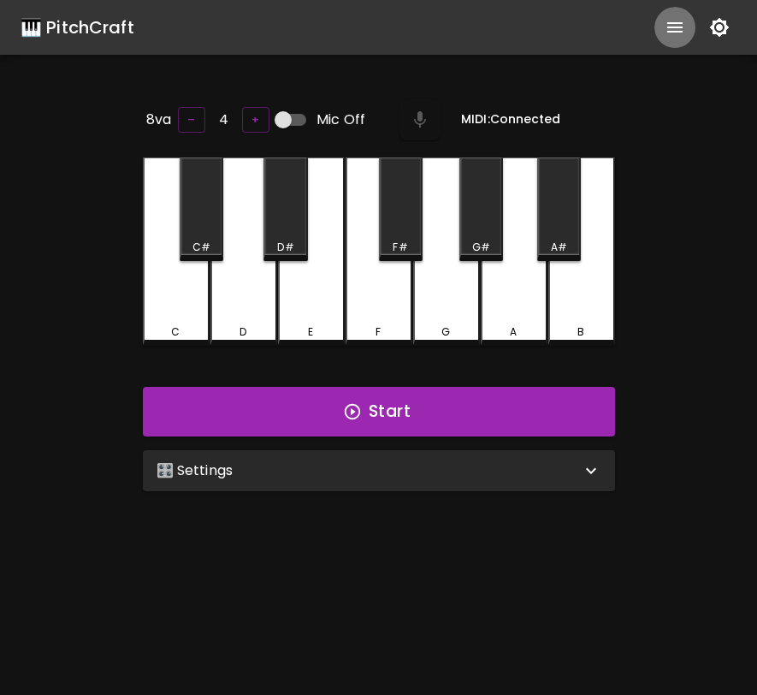
click at [681, 38] on button "show more" at bounding box center [674, 27] width 41 height 41
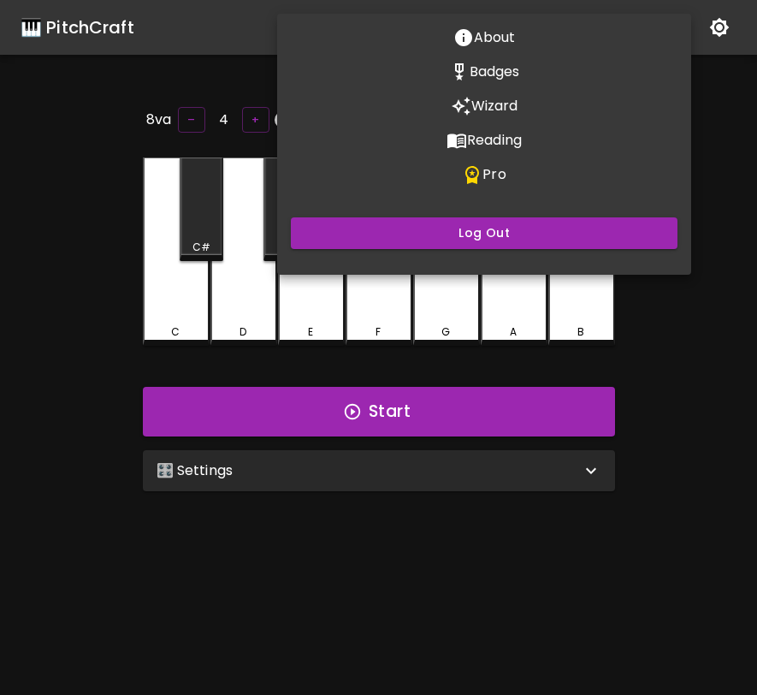
click at [493, 173] on p "Pro" at bounding box center [493, 174] width 23 height 21
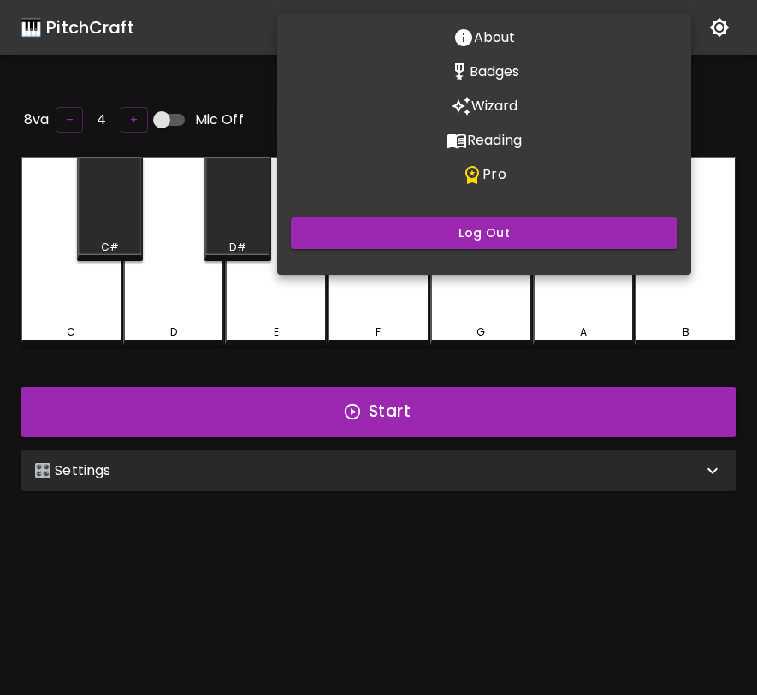
click at [469, 304] on div at bounding box center [378, 347] width 757 height 695
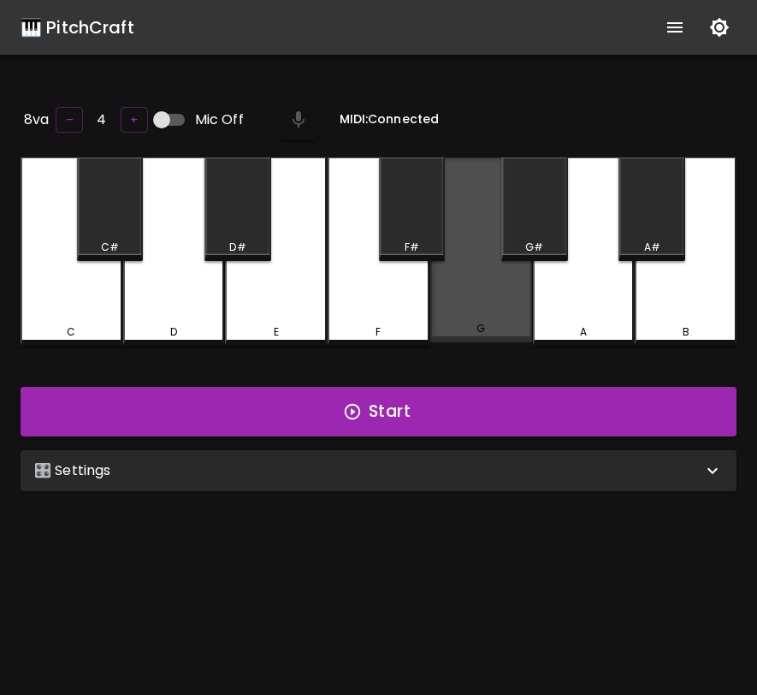
click at [470, 304] on div "G" at bounding box center [481, 249] width 102 height 185
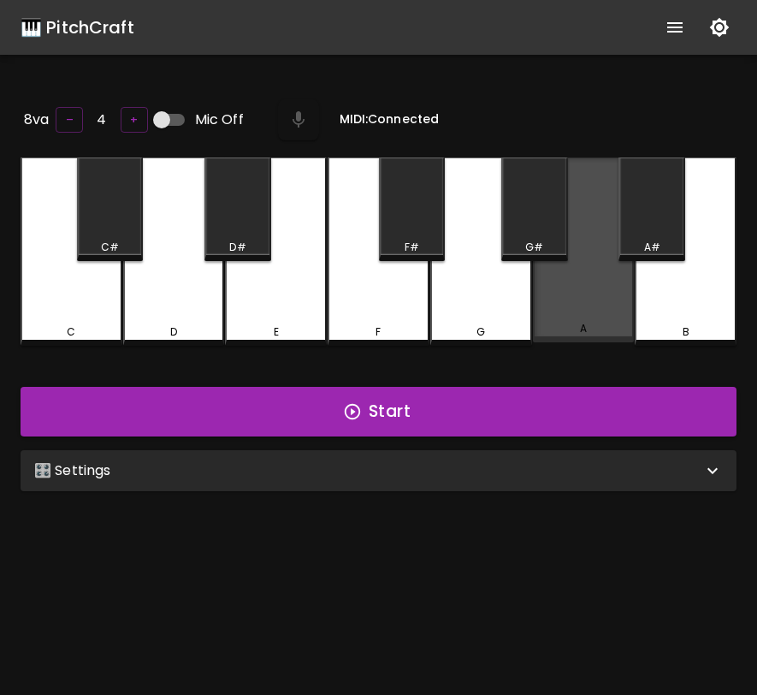
click at [567, 315] on div "A" at bounding box center [584, 249] width 102 height 185
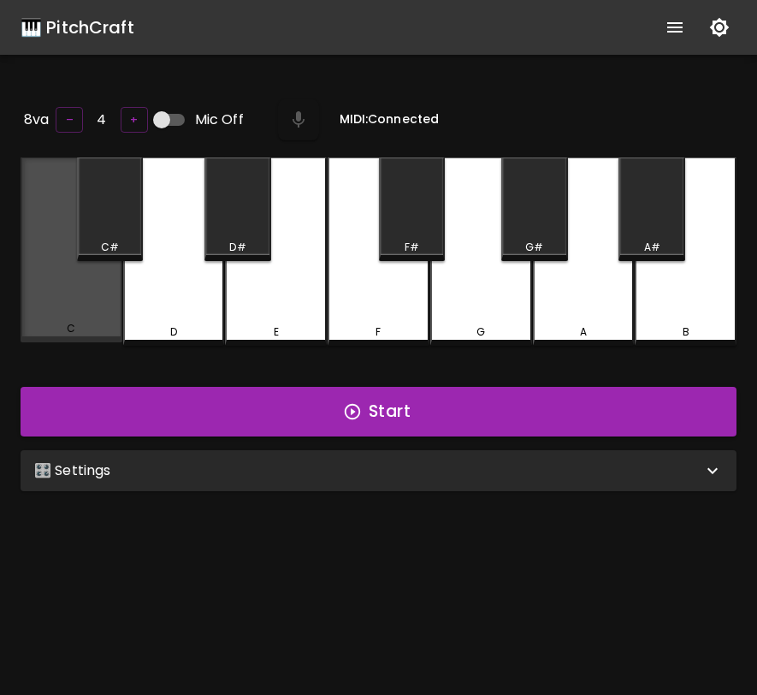
click at [88, 281] on div "C" at bounding box center [72, 249] width 102 height 185
click at [87, 281] on div "C" at bounding box center [72, 249] width 102 height 185
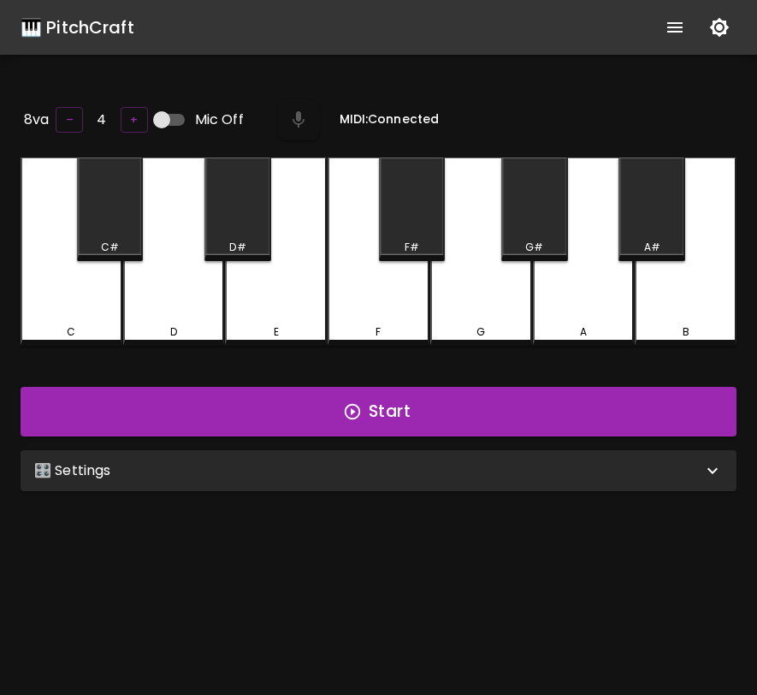
click at [99, 35] on div "🎹 PitchCraft" at bounding box center [78, 27] width 114 height 27
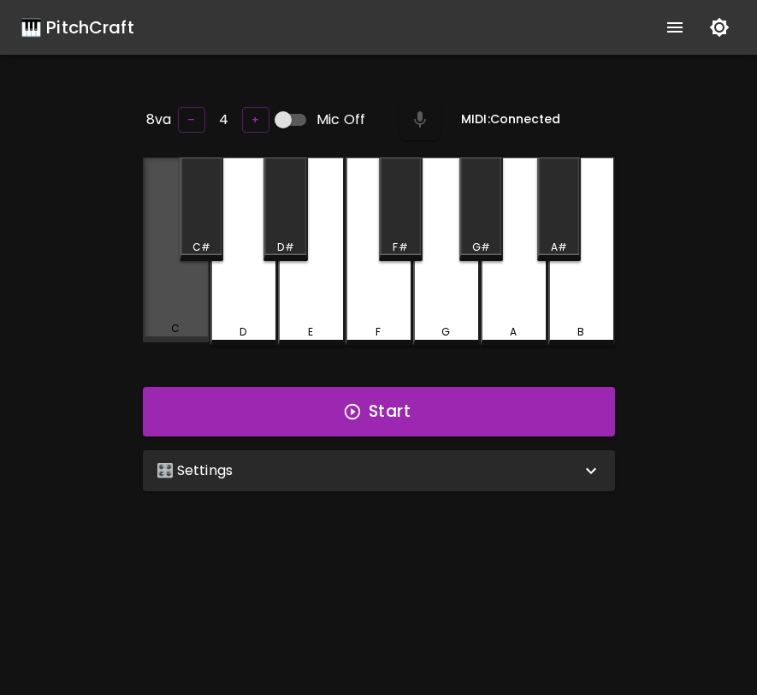
click at [151, 315] on div "C" at bounding box center [176, 249] width 67 height 185
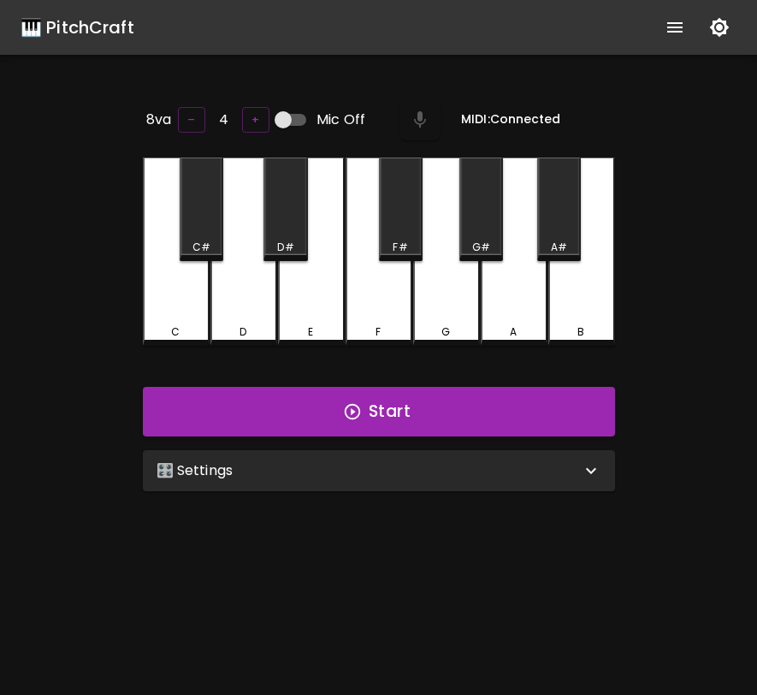
click at [673, 26] on icon "show more" at bounding box center [675, 27] width 21 height 21
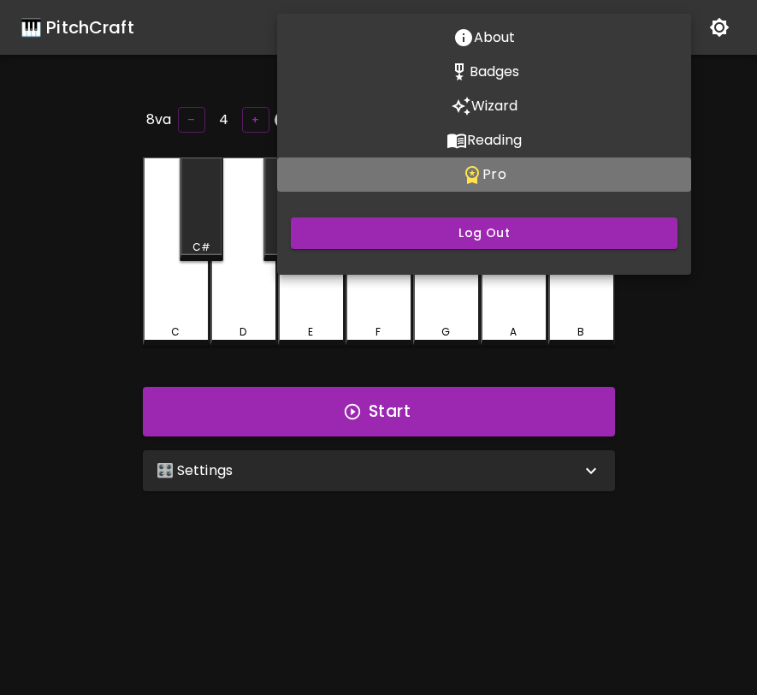
click at [495, 180] on p "Pro" at bounding box center [493, 174] width 23 height 21
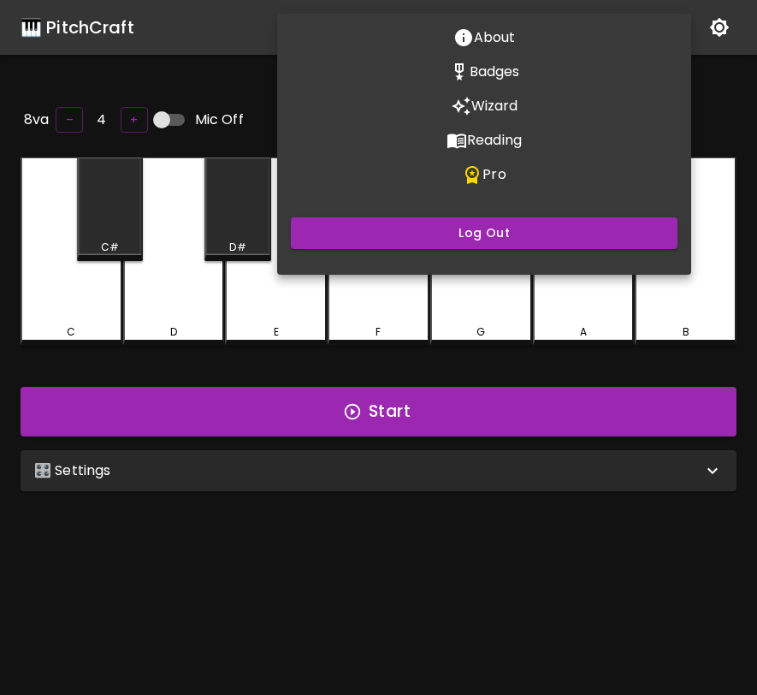
click at [584, 553] on div at bounding box center [378, 347] width 757 height 695
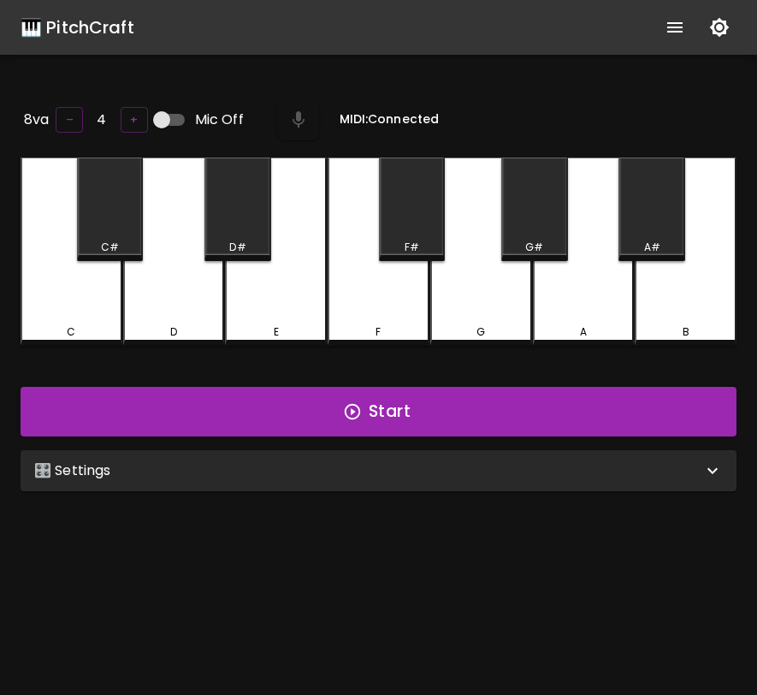
click at [673, 27] on icon "show more" at bounding box center [674, 27] width 15 height 10
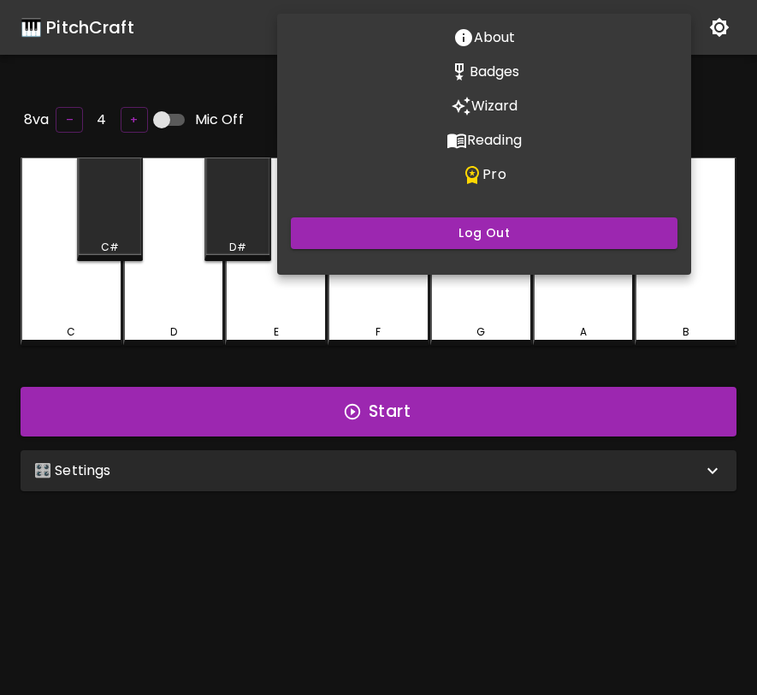
click at [707, 106] on div at bounding box center [378, 347] width 757 height 695
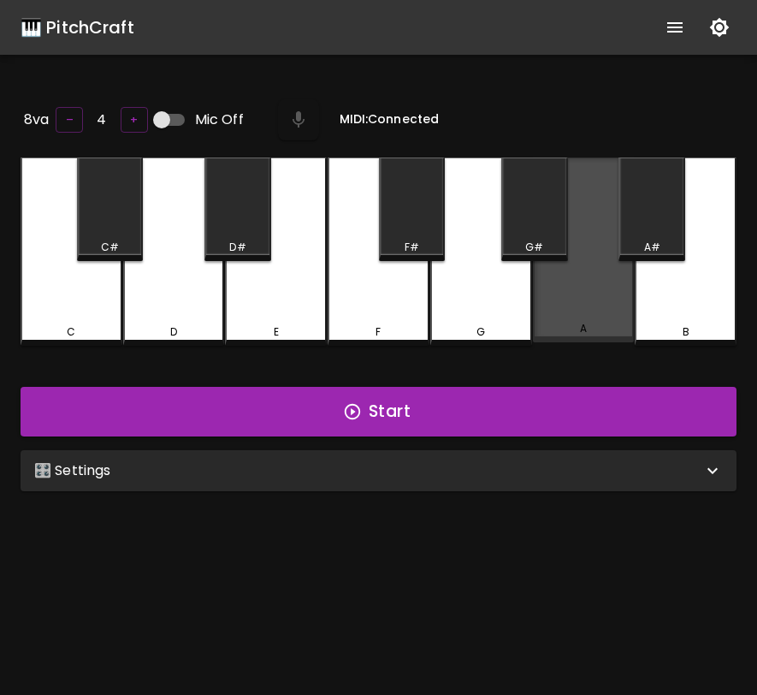
click at [588, 316] on div "A" at bounding box center [584, 249] width 102 height 185
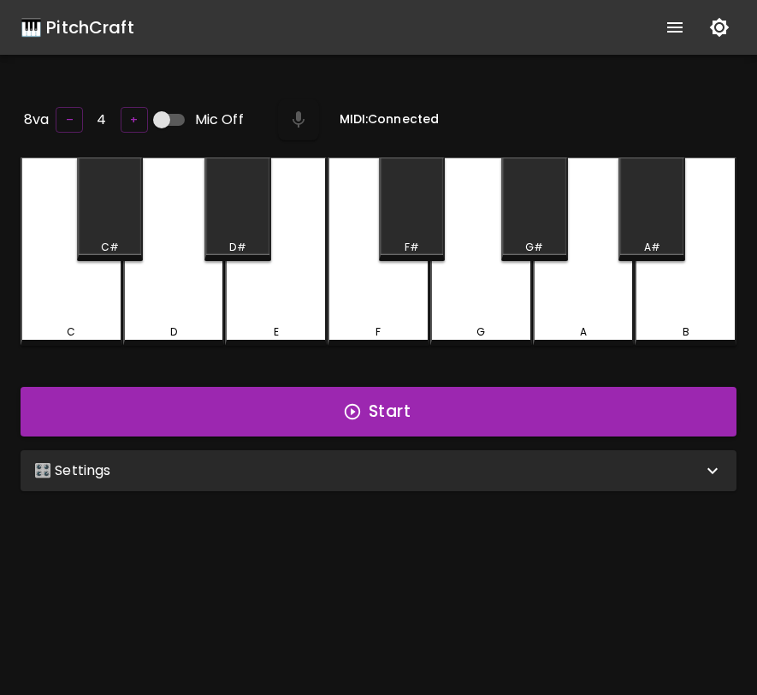
click at [99, 19] on div "🎹 PitchCraft" at bounding box center [78, 27] width 114 height 27
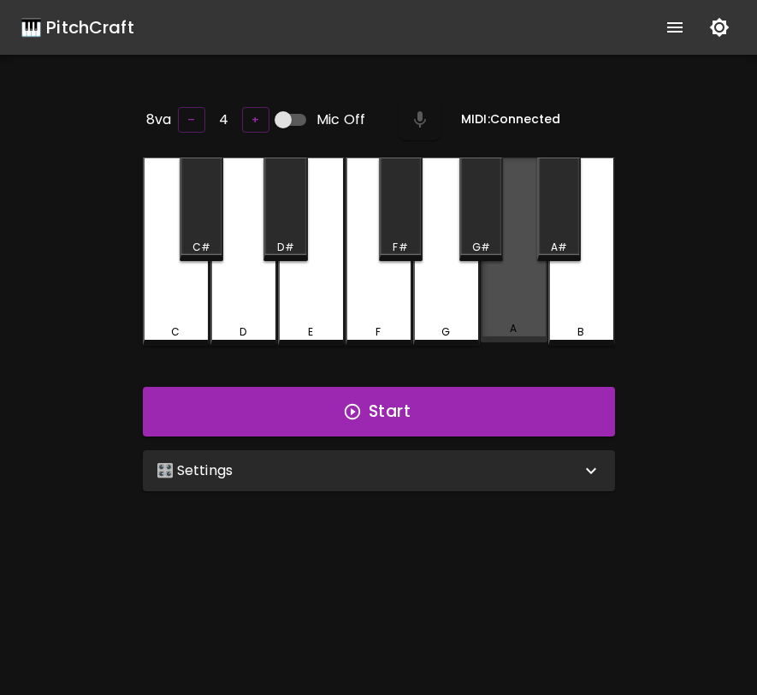
click at [529, 273] on div "A" at bounding box center [514, 249] width 67 height 185
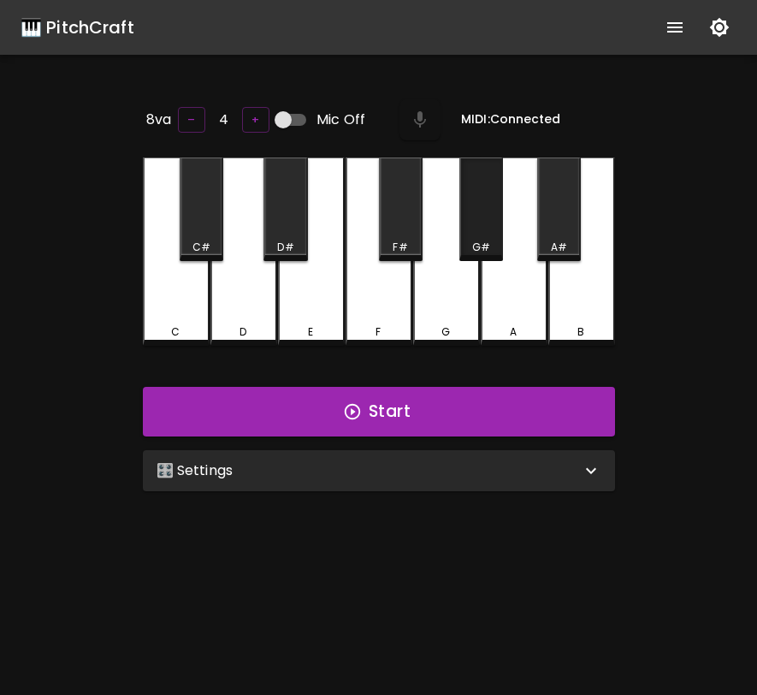
click at [494, 240] on div "G#" at bounding box center [481, 247] width 40 height 15
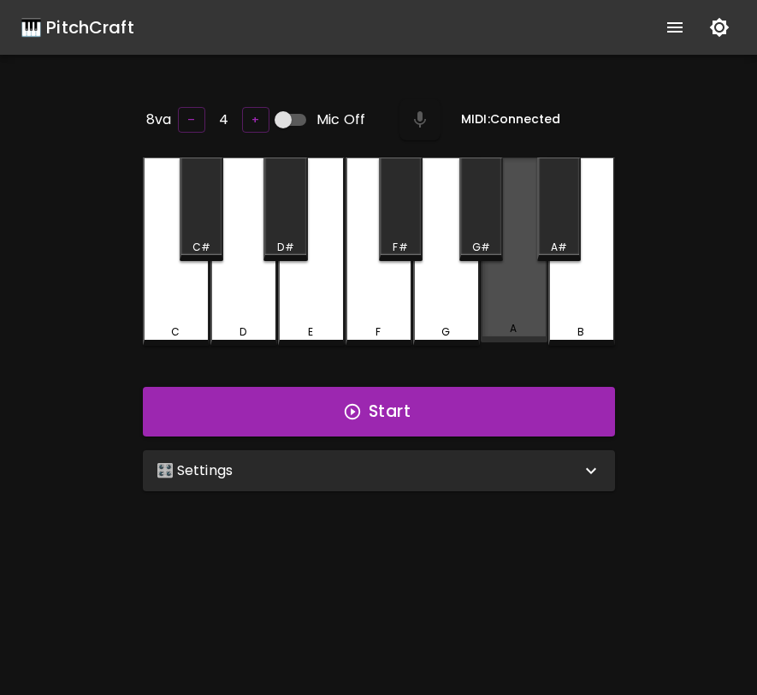
click at [511, 285] on div "A" at bounding box center [514, 249] width 67 height 185
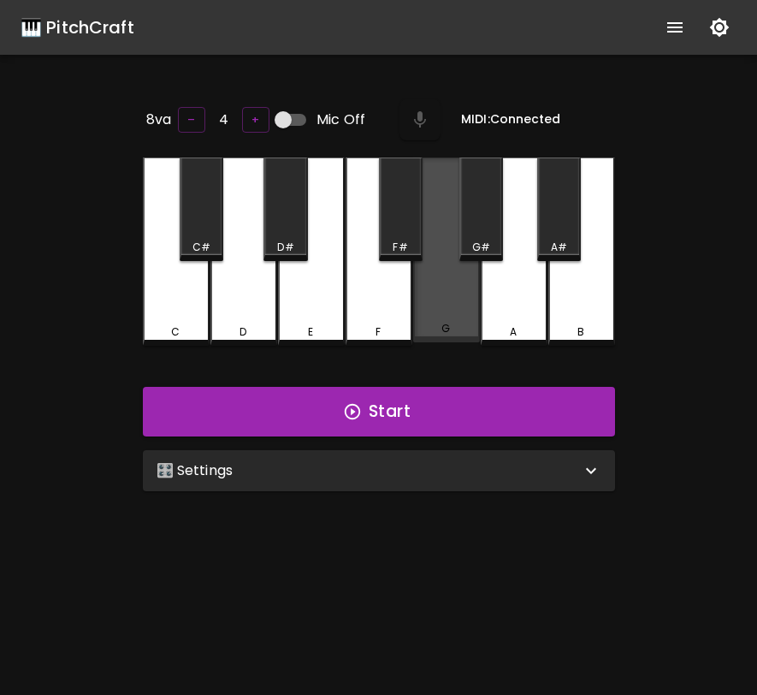
click at [464, 294] on div "G" at bounding box center [446, 249] width 67 height 185
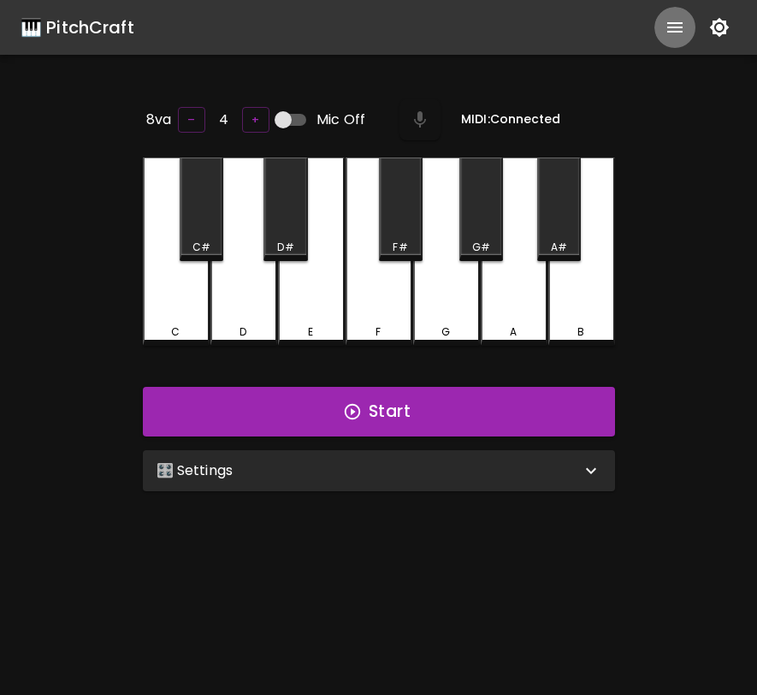
click at [677, 21] on icon "show more" at bounding box center [675, 27] width 21 height 21
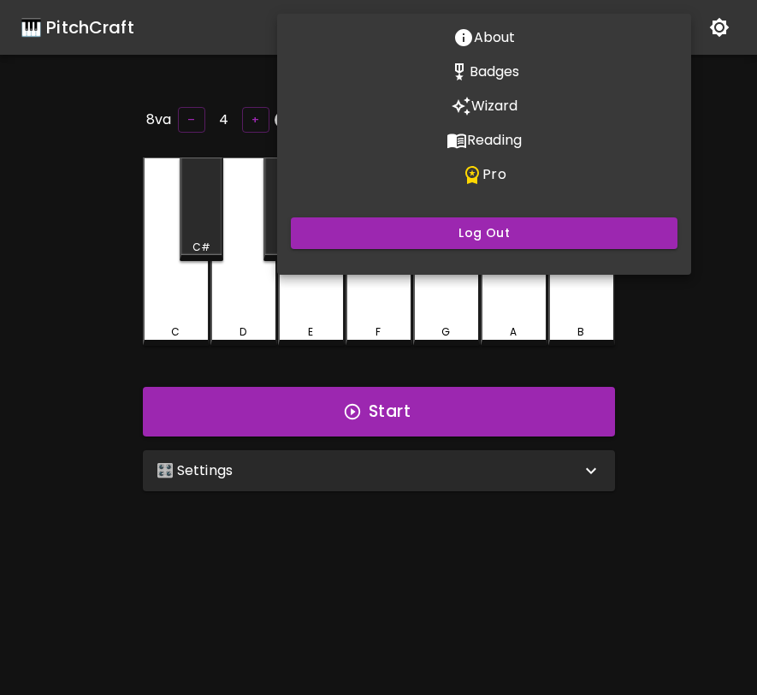
click at [502, 180] on p "Pro" at bounding box center [493, 174] width 23 height 21
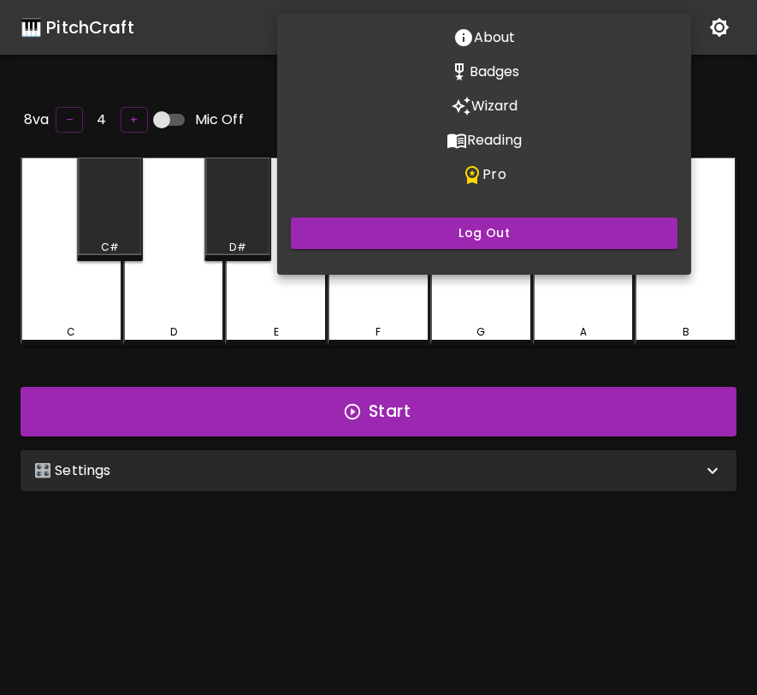
click at [565, 320] on div at bounding box center [378, 347] width 757 height 695
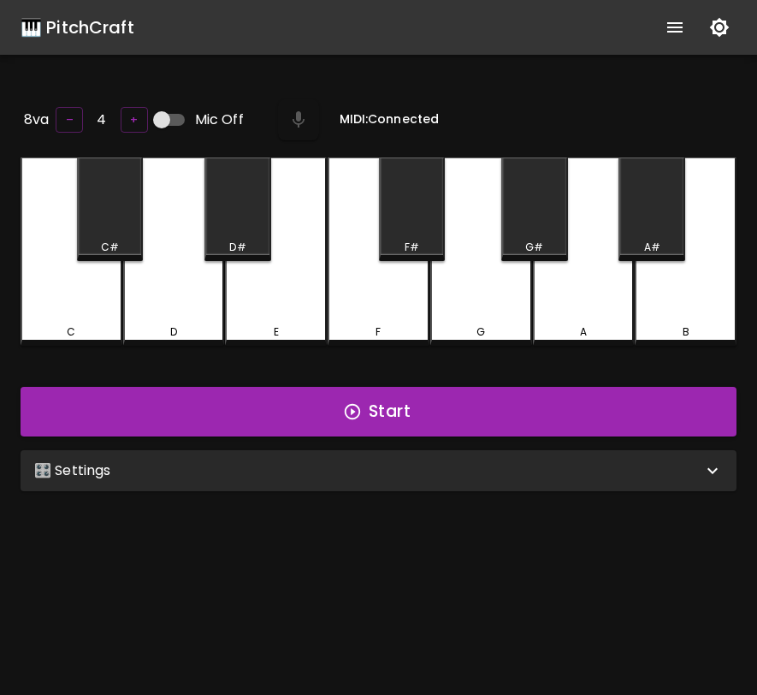
click at [565, 320] on body "🎹 PitchCraft About Badges Wizard Reading Pro Log Out 8va – 4 + Mic Off MIDI: Co…" at bounding box center [378, 433] width 757 height 866
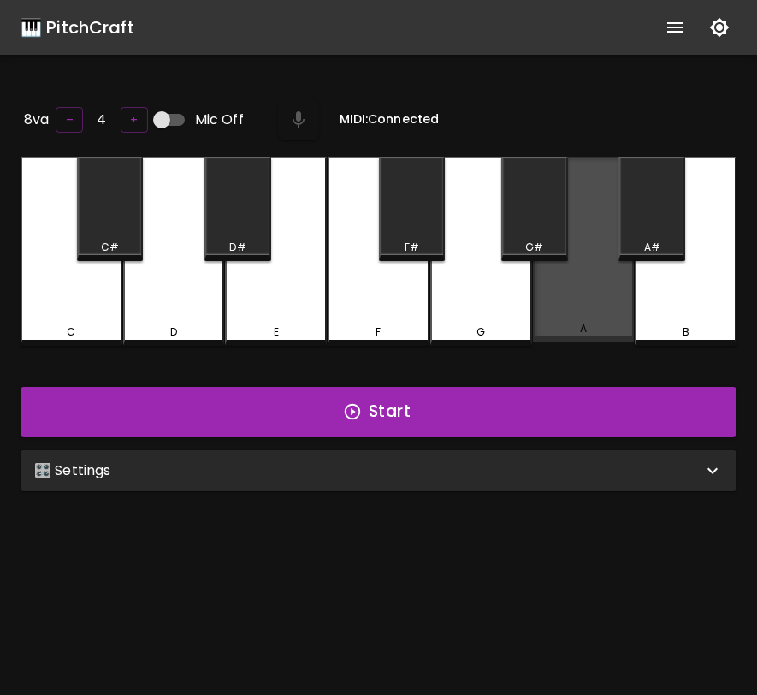
click at [565, 321] on div "A" at bounding box center [584, 328] width 98 height 15
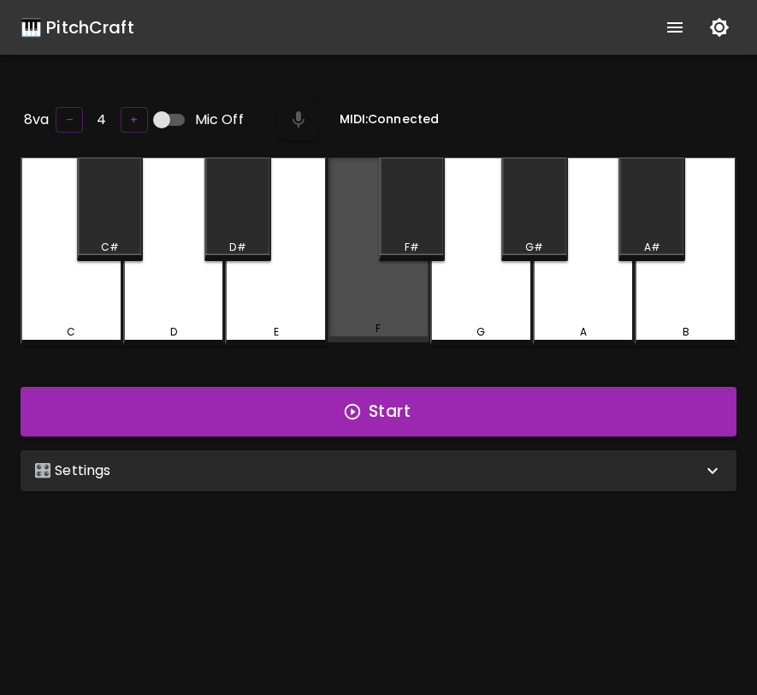
click at [367, 299] on div "F" at bounding box center [379, 249] width 102 height 185
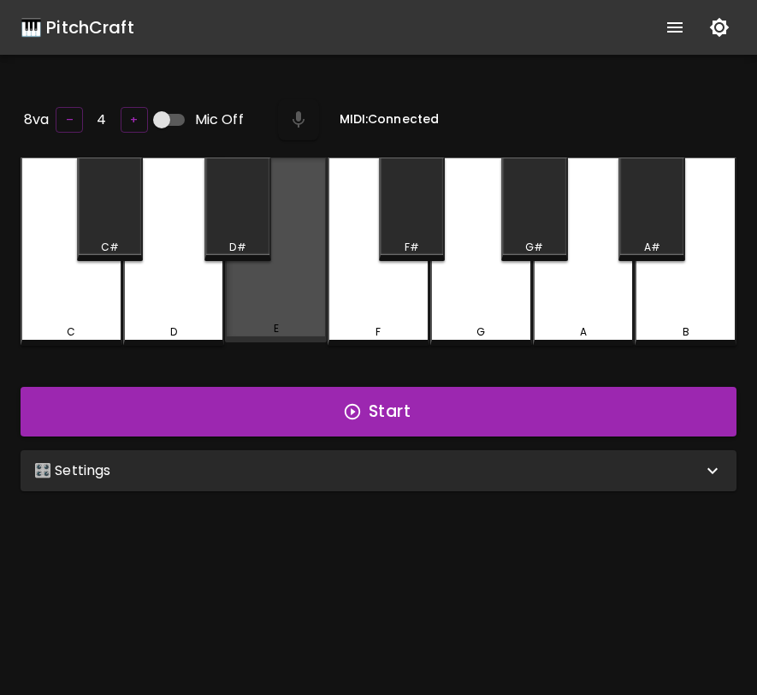
click at [264, 291] on div "E" at bounding box center [276, 249] width 102 height 185
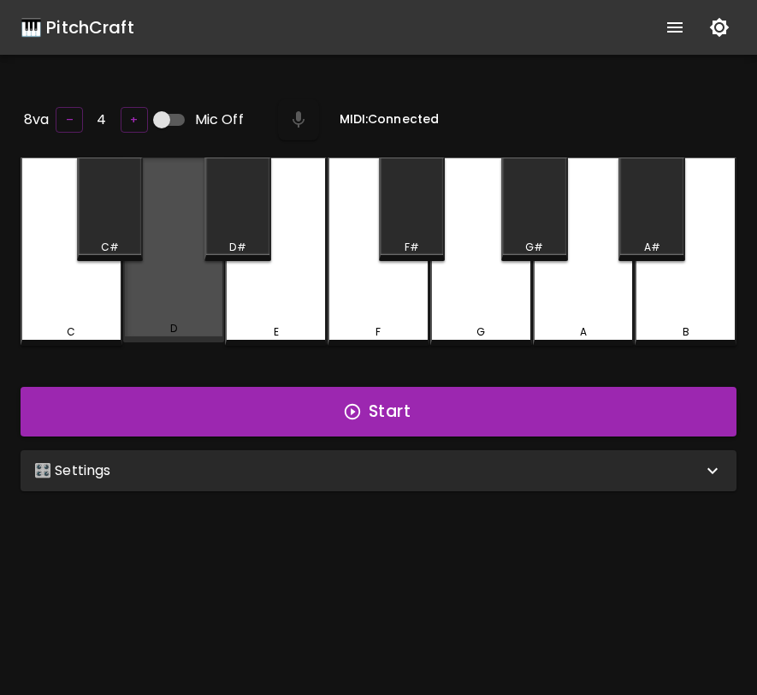
click at [174, 297] on div "D" at bounding box center [174, 249] width 102 height 185
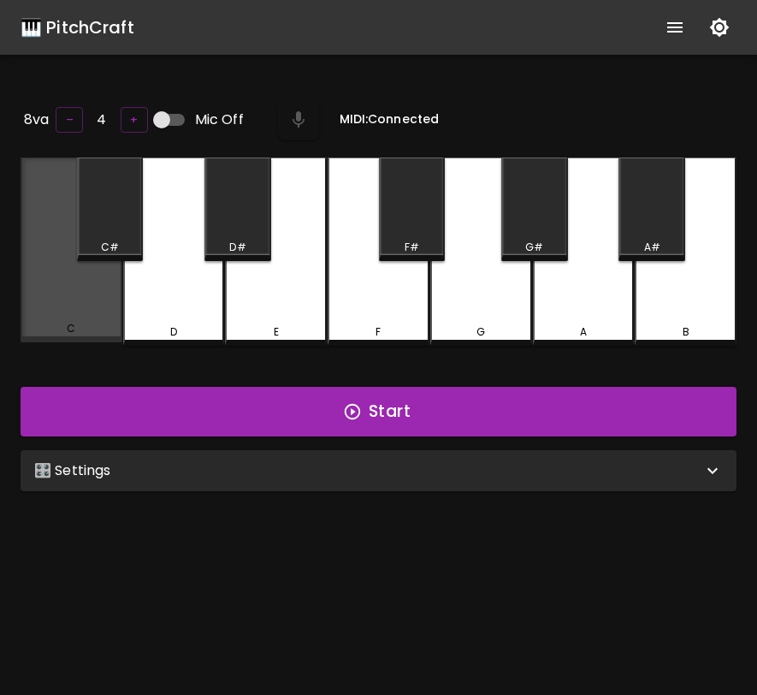
click at [88, 301] on div "C" at bounding box center [72, 249] width 102 height 185
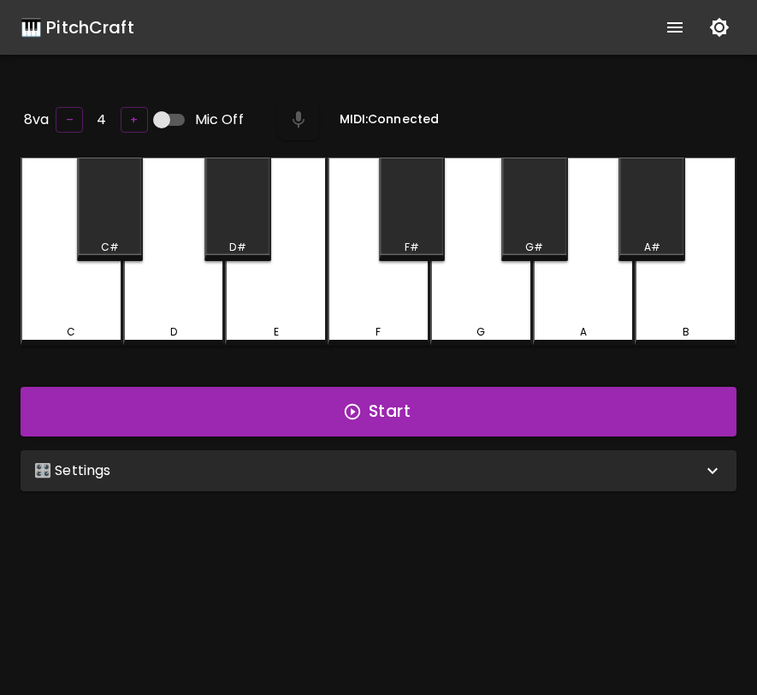
click at [52, 25] on div "🎹 PitchCraft" at bounding box center [78, 27] width 114 height 27
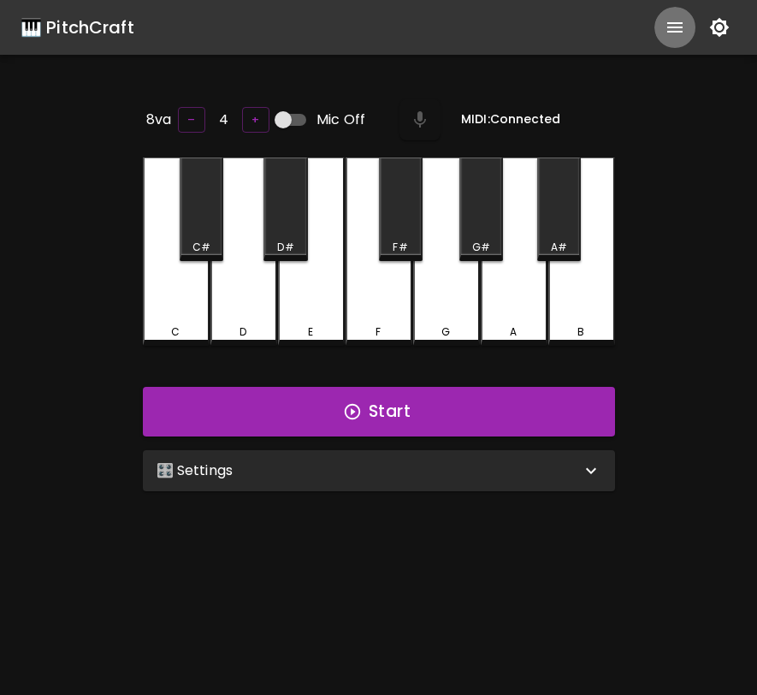
click at [679, 23] on icon "show more" at bounding box center [674, 27] width 15 height 10
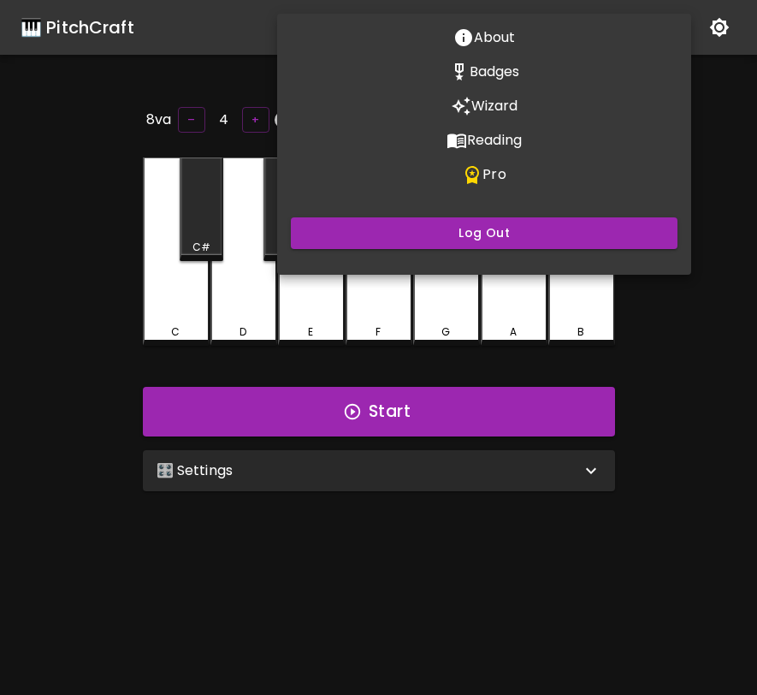
click at [726, 96] on div at bounding box center [378, 347] width 757 height 695
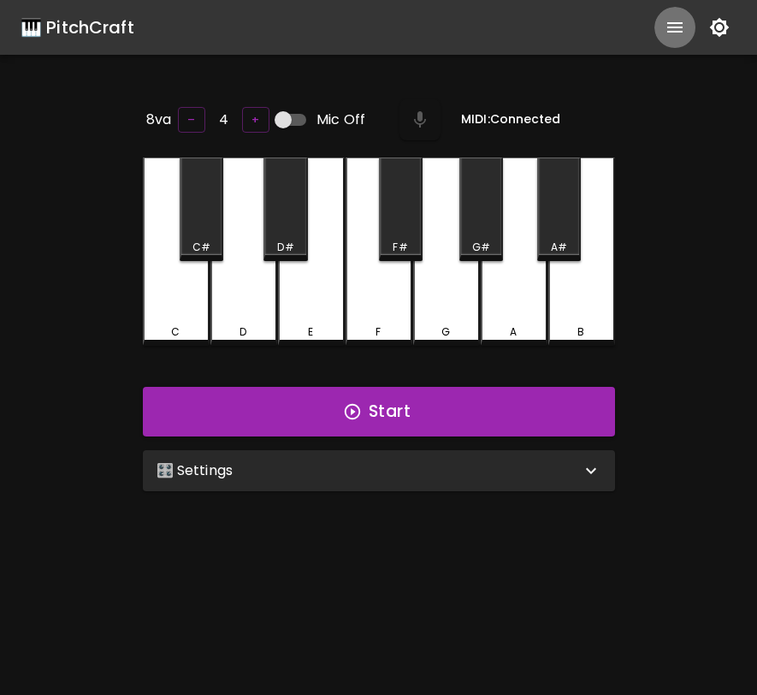
click at [679, 28] on icon "show more" at bounding box center [674, 27] width 15 height 10
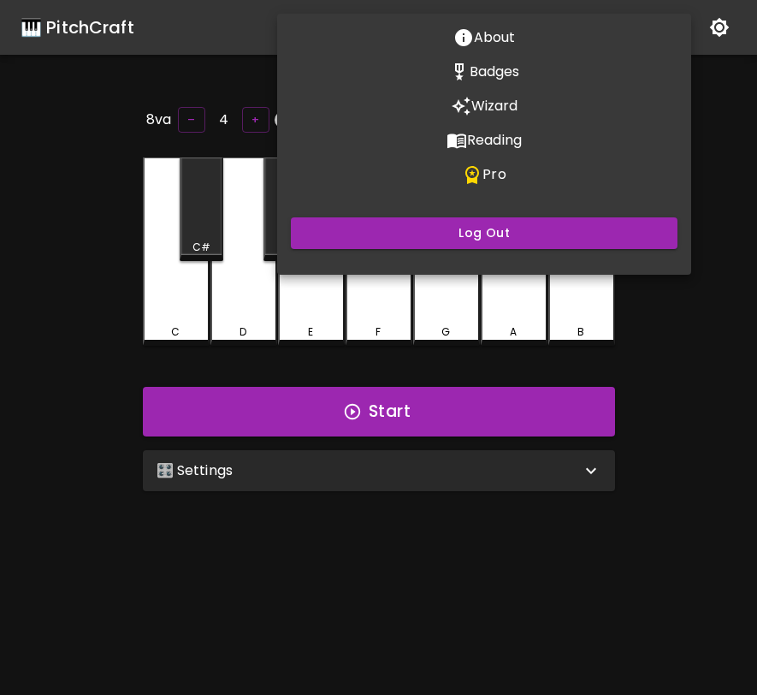
click at [720, 109] on div at bounding box center [378, 347] width 757 height 695
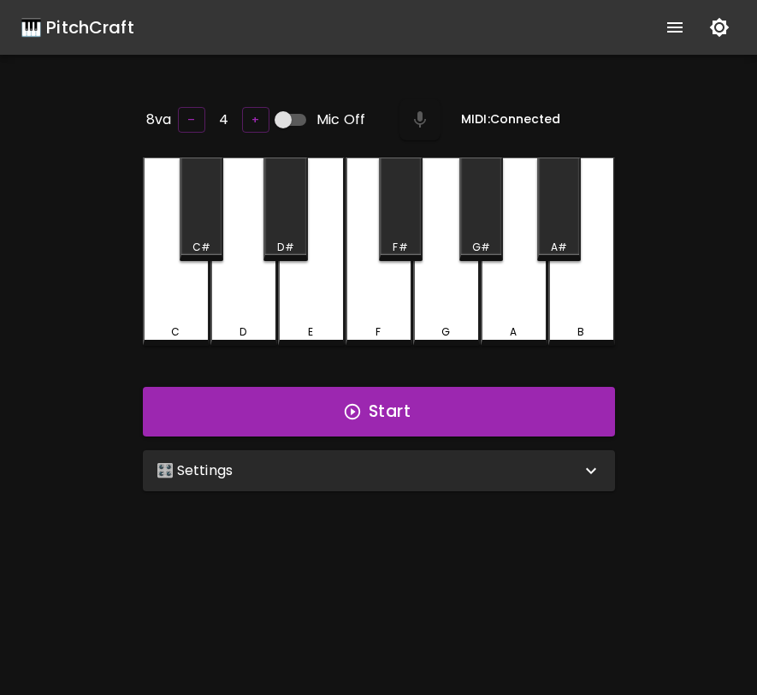
click at [526, 471] on div "🎛️ Settings" at bounding box center [369, 470] width 424 height 21
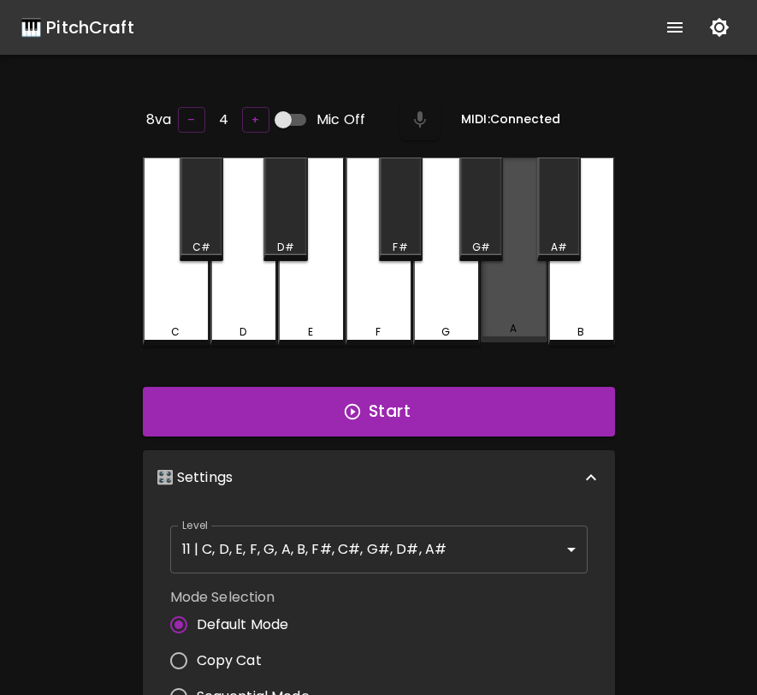
click at [500, 293] on div "A" at bounding box center [514, 249] width 67 height 185
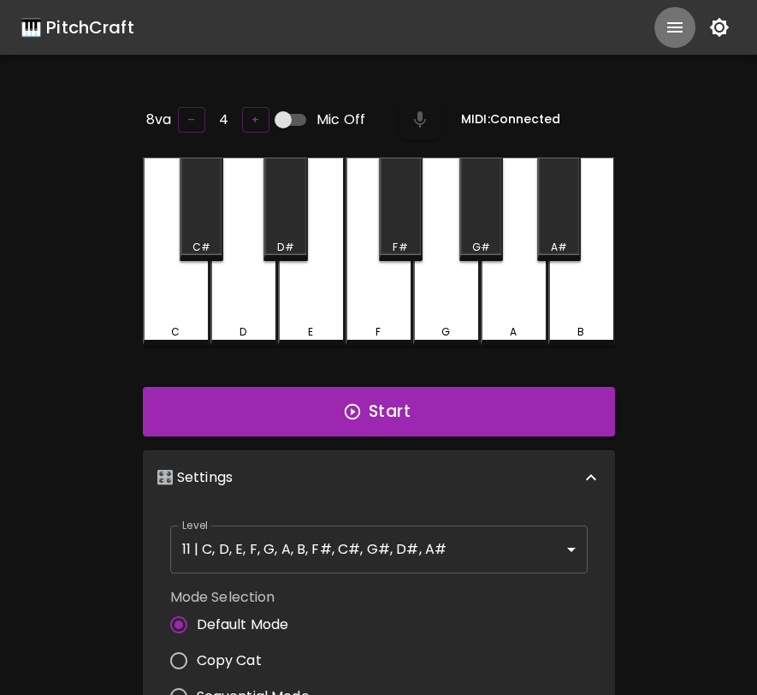
click at [677, 37] on icon "show more" at bounding box center [675, 27] width 21 height 21
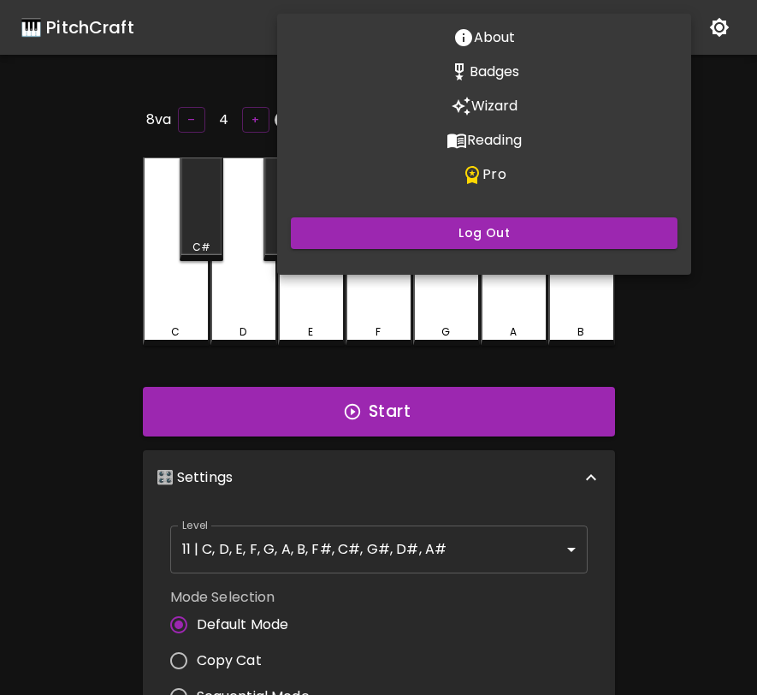
click at [516, 178] on button "Pro" at bounding box center [484, 174] width 414 height 34
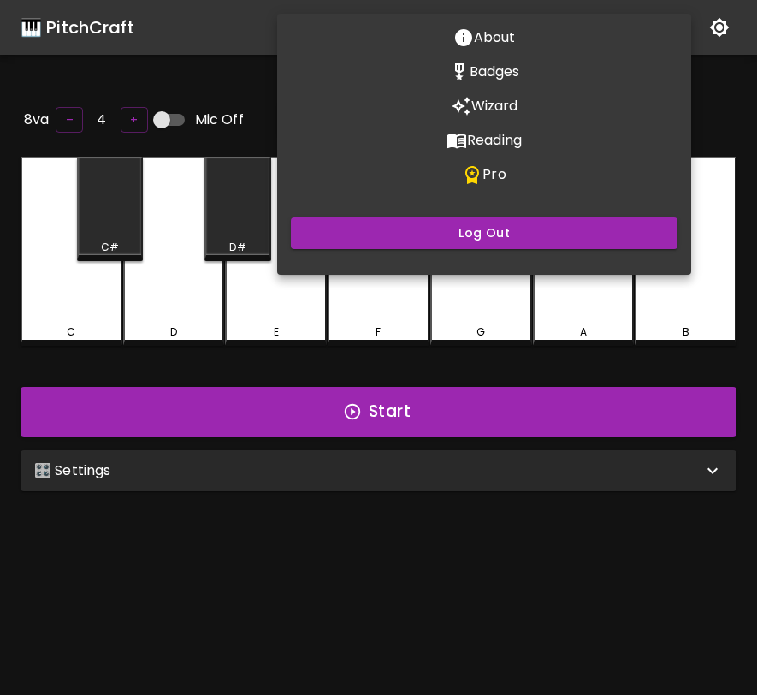
click at [579, 294] on div at bounding box center [378, 347] width 757 height 695
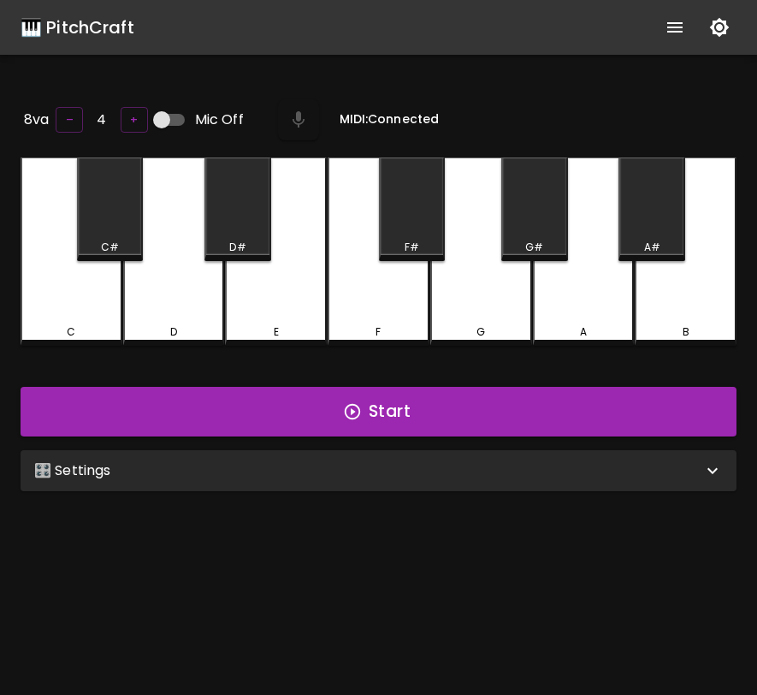
click at [579, 294] on body "🎹 PitchCraft About Badges Wizard Reading Pro Log Out 8va – 4 + Mic Off MIDI: Co…" at bounding box center [378, 433] width 757 height 866
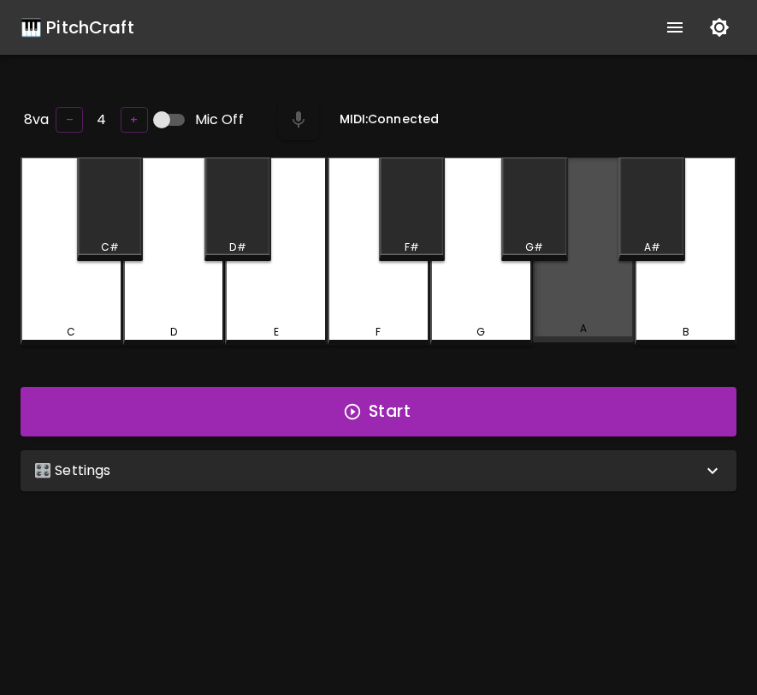
click at [579, 293] on div "A" at bounding box center [584, 249] width 102 height 185
click at [578, 291] on div "A" at bounding box center [584, 249] width 102 height 185
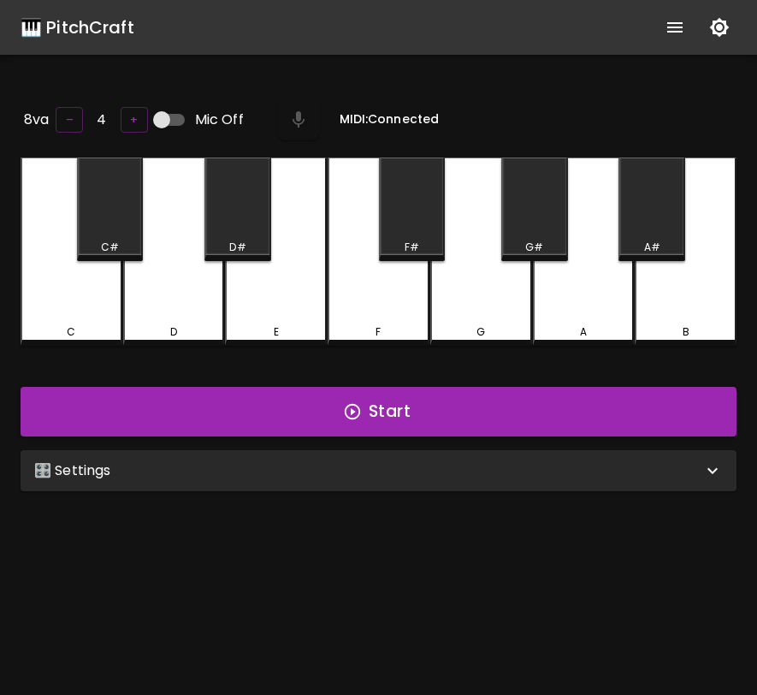
click at [530, 522] on div "8va – 4 + Mic Off MIDI: Connected C C# D D# E F F# G G# A A# B Start 🎛️ Setting…" at bounding box center [378, 443] width 757 height 695
